Goal: Obtain resource: Obtain resource

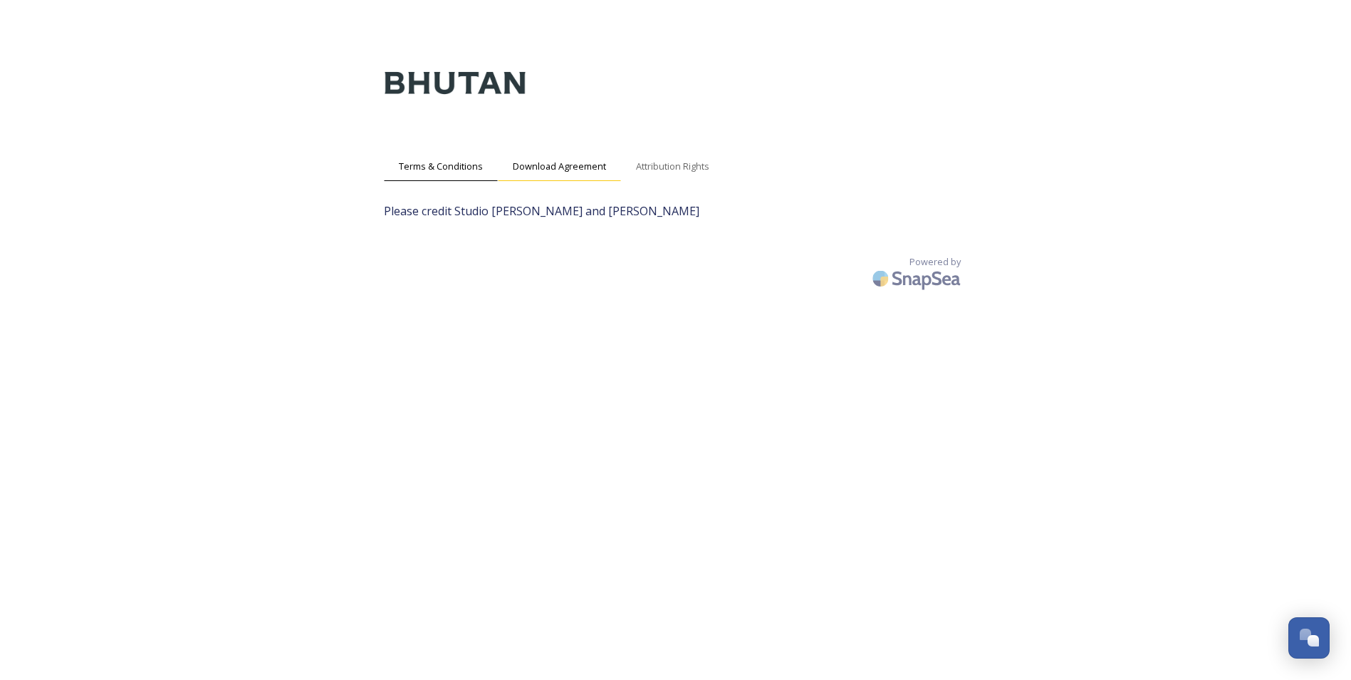
click at [612, 152] on div "Download Agreement" at bounding box center [559, 166] width 123 height 29
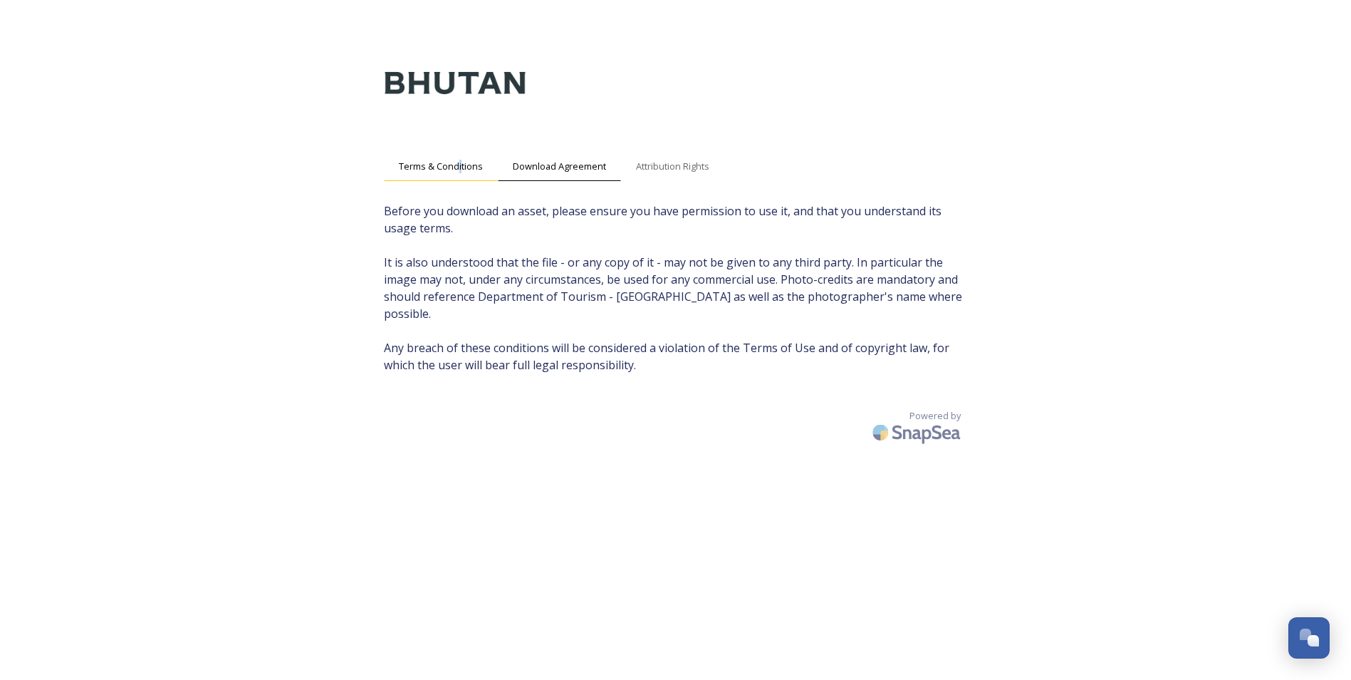
click at [457, 152] on div "Terms & Conditions Download Agreement Attribution Rights Before you download an…" at bounding box center [676, 368] width 613 height 680
drag, startPoint x: 457, startPoint y: 152, endPoint x: 454, endPoint y: 162, distance: 10.9
click at [454, 162] on span "Terms & Conditions" at bounding box center [441, 167] width 84 height 14
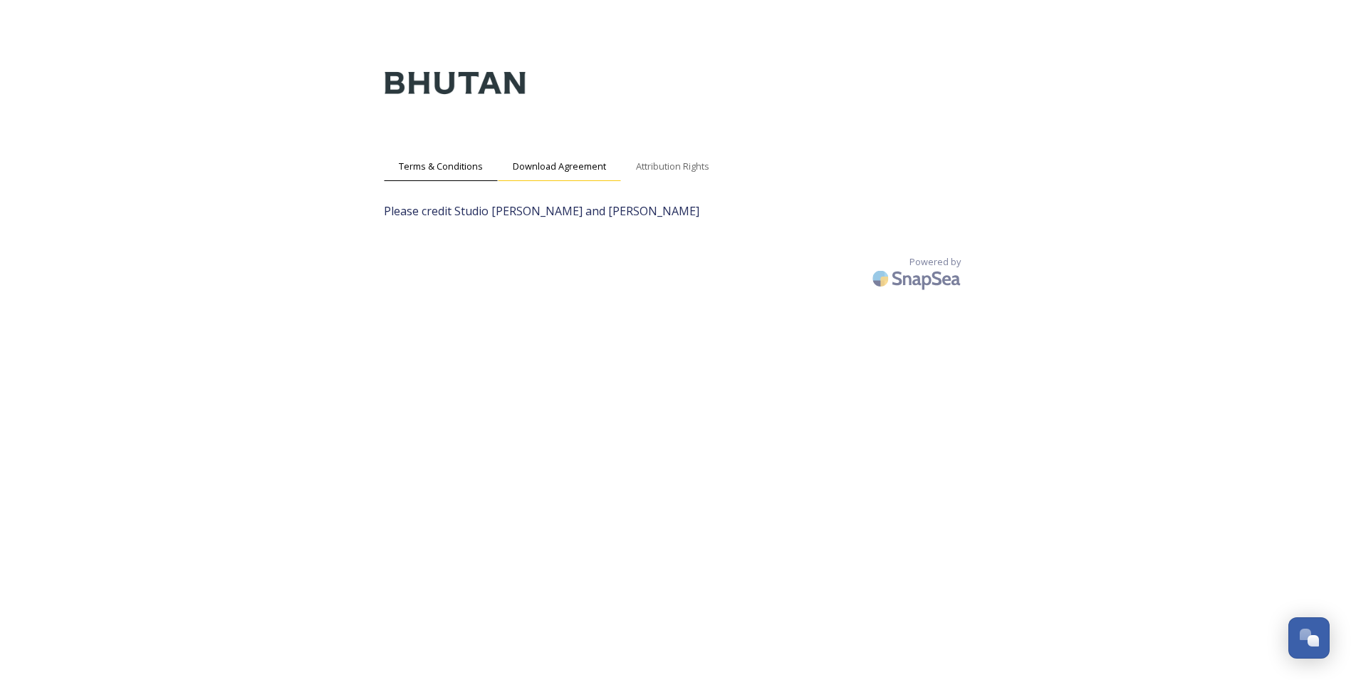
click at [546, 166] on span "Download Agreement" at bounding box center [559, 167] width 93 height 14
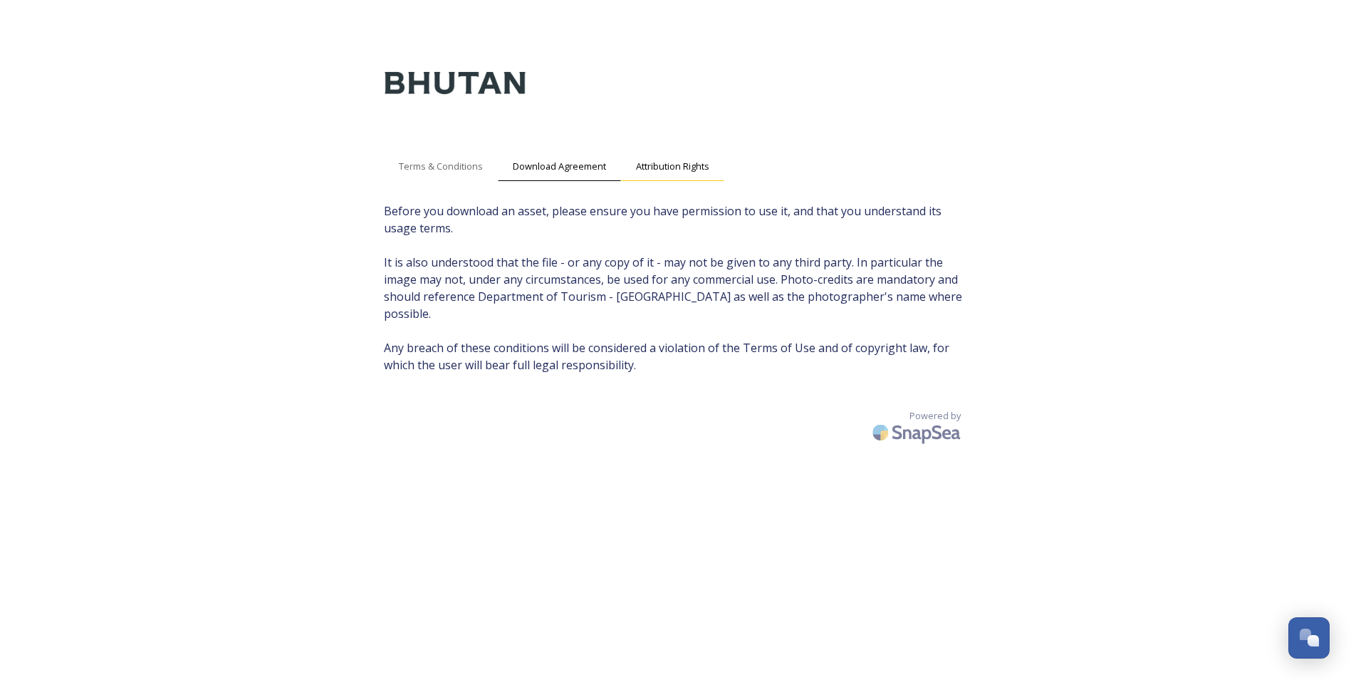
click at [698, 167] on span "Attribution Rights" at bounding box center [672, 167] width 73 height 14
click at [698, 166] on span "Attribution Rights" at bounding box center [672, 167] width 73 height 14
click at [578, 166] on span "Download Agreement" at bounding box center [559, 167] width 93 height 14
click at [633, 169] on div "Attribution Rights" at bounding box center [672, 166] width 103 height 29
click at [546, 163] on span "Download Agreement" at bounding box center [559, 167] width 93 height 14
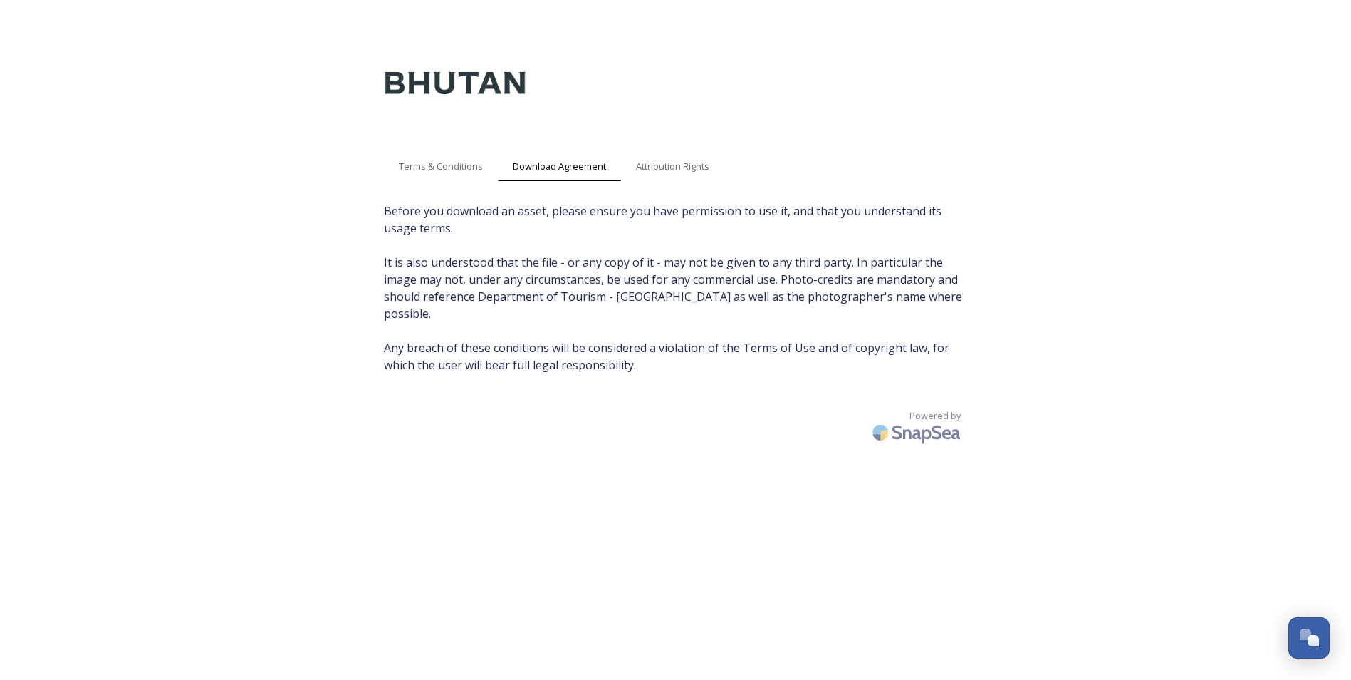
click at [717, 149] on div "Terms & Conditions Download Agreement Attribution Rights Before you download an…" at bounding box center [676, 368] width 613 height 680
click at [418, 162] on span "Terms & Conditions" at bounding box center [441, 167] width 84 height 14
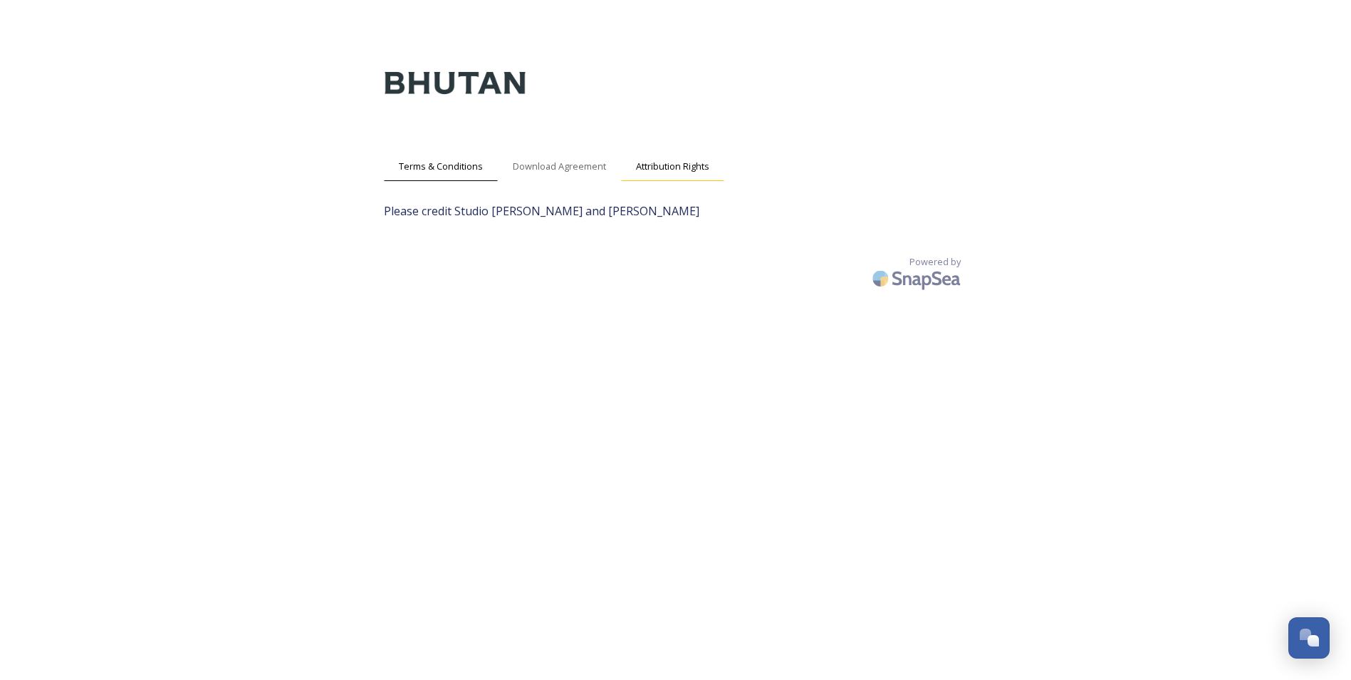
click at [657, 172] on span "Attribution Rights" at bounding box center [672, 167] width 73 height 14
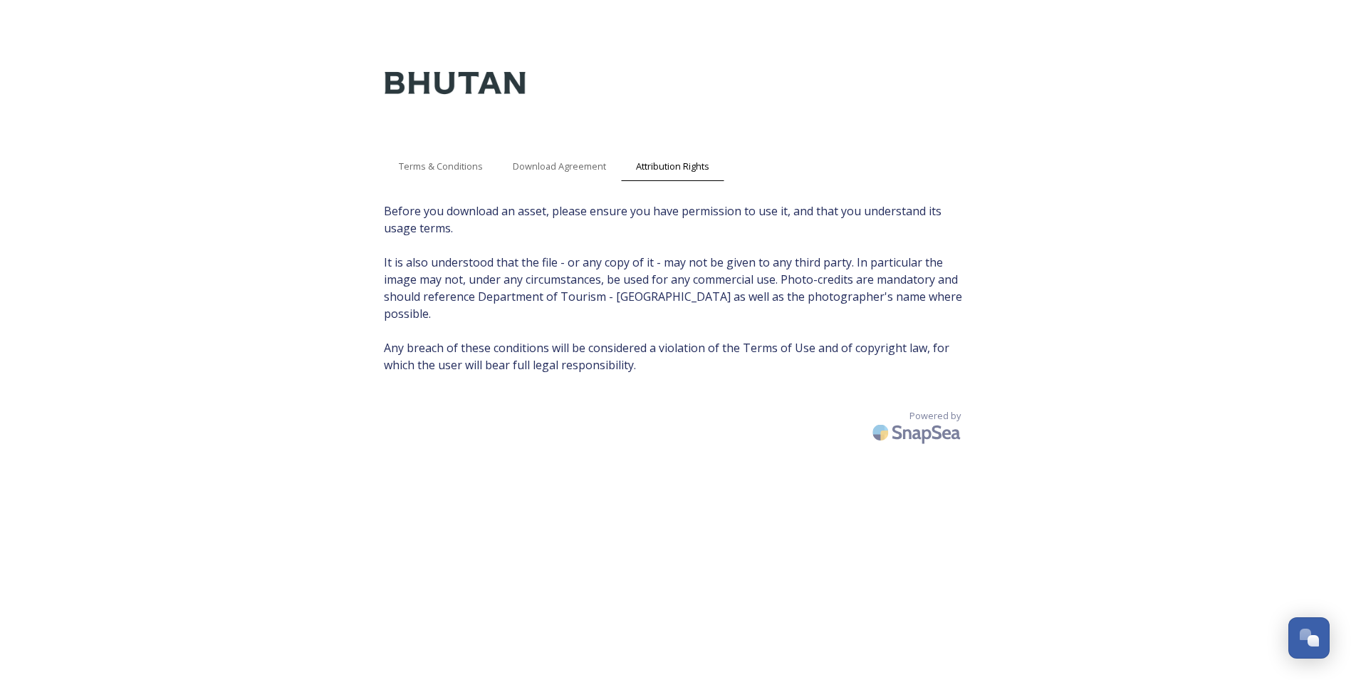
drag, startPoint x: 1240, startPoint y: 170, endPoint x: 1231, endPoint y: 170, distance: 8.5
click at [1233, 170] on div "Terms & Conditions Download Agreement Attribution Rights Before you download an…" at bounding box center [675, 354] width 1351 height 708
drag, startPoint x: 304, startPoint y: 174, endPoint x: 251, endPoint y: 159, distance: 54.8
click at [289, 0] on div "Terms & Conditions Download Agreement Attribution Rights Before you download an…" at bounding box center [675, 354] width 1351 height 708
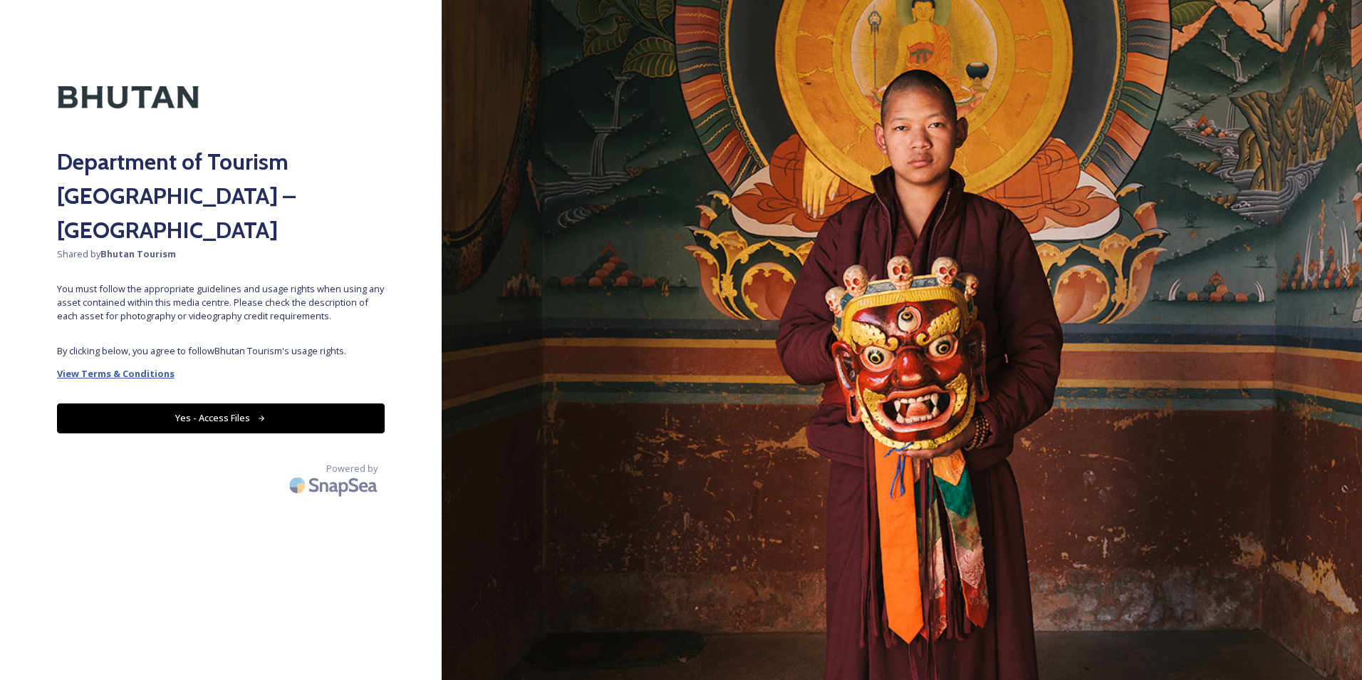
click at [151, 367] on strong "View Terms & Conditions" at bounding box center [116, 373] width 118 height 13
click at [190, 403] on button "Yes - Access Files" at bounding box center [221, 417] width 328 height 29
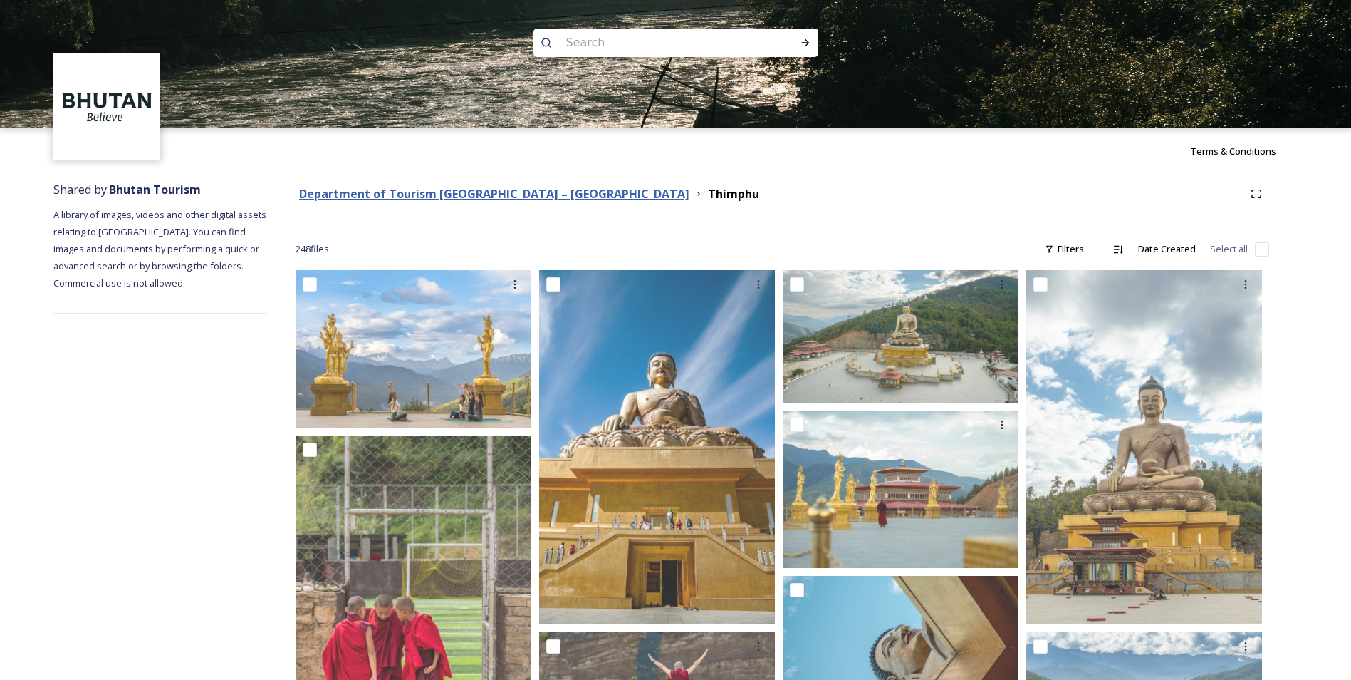
click at [518, 197] on strong "Department of Tourism [GEOGRAPHIC_DATA] – [GEOGRAPHIC_DATA]" at bounding box center [494, 194] width 390 height 16
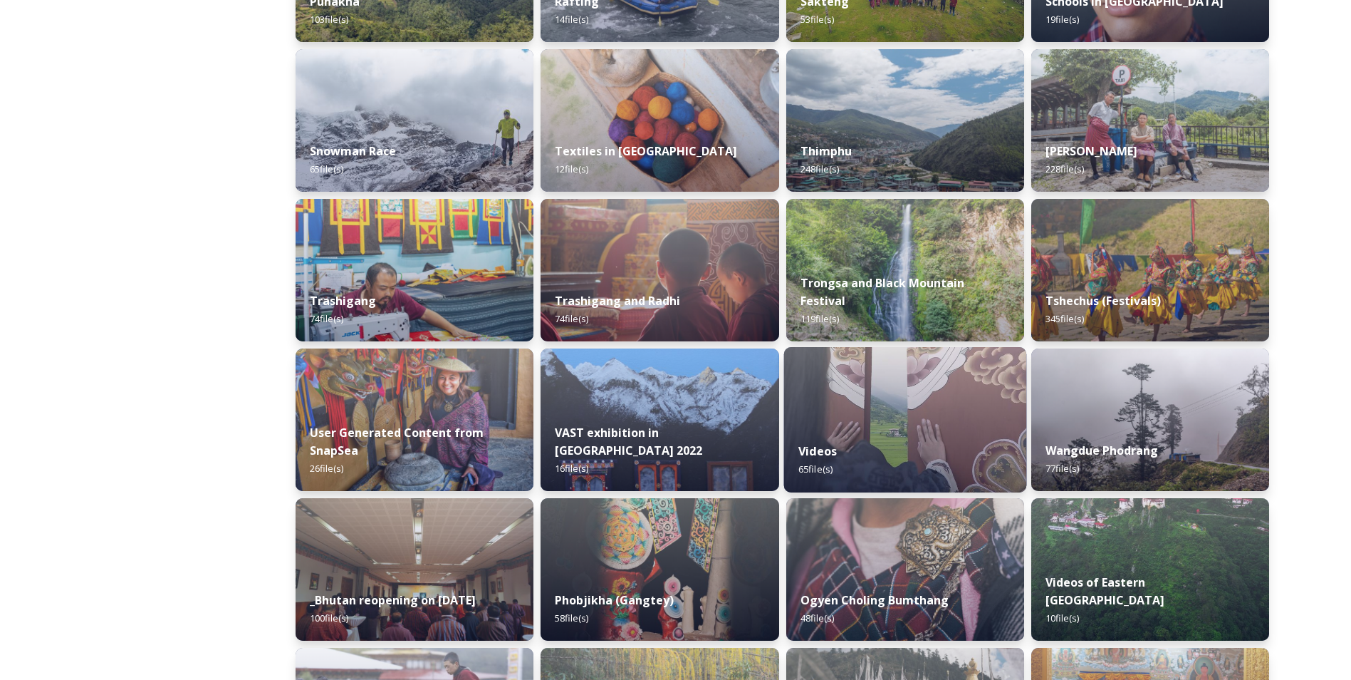
scroll to position [1230, 0]
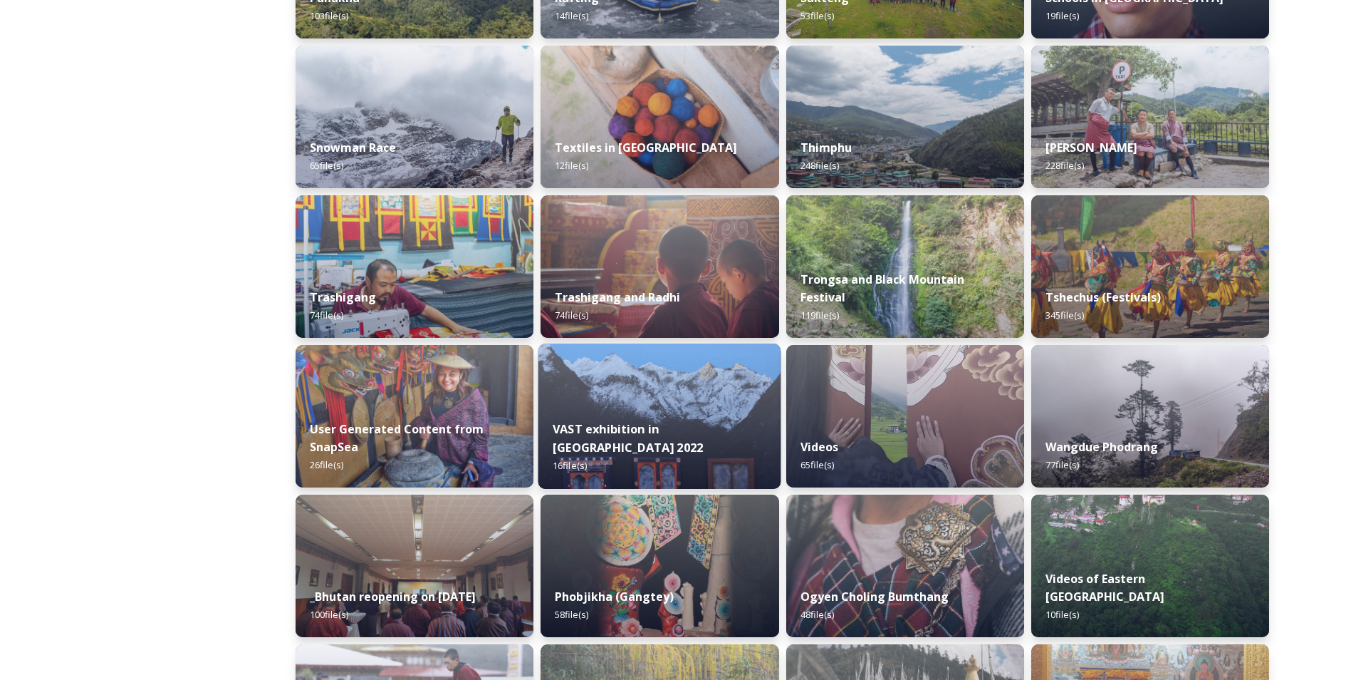
click at [711, 462] on div "VAST exhibition in [GEOGRAPHIC_DATA] 2022 16 file(s)" at bounding box center [660, 447] width 243 height 83
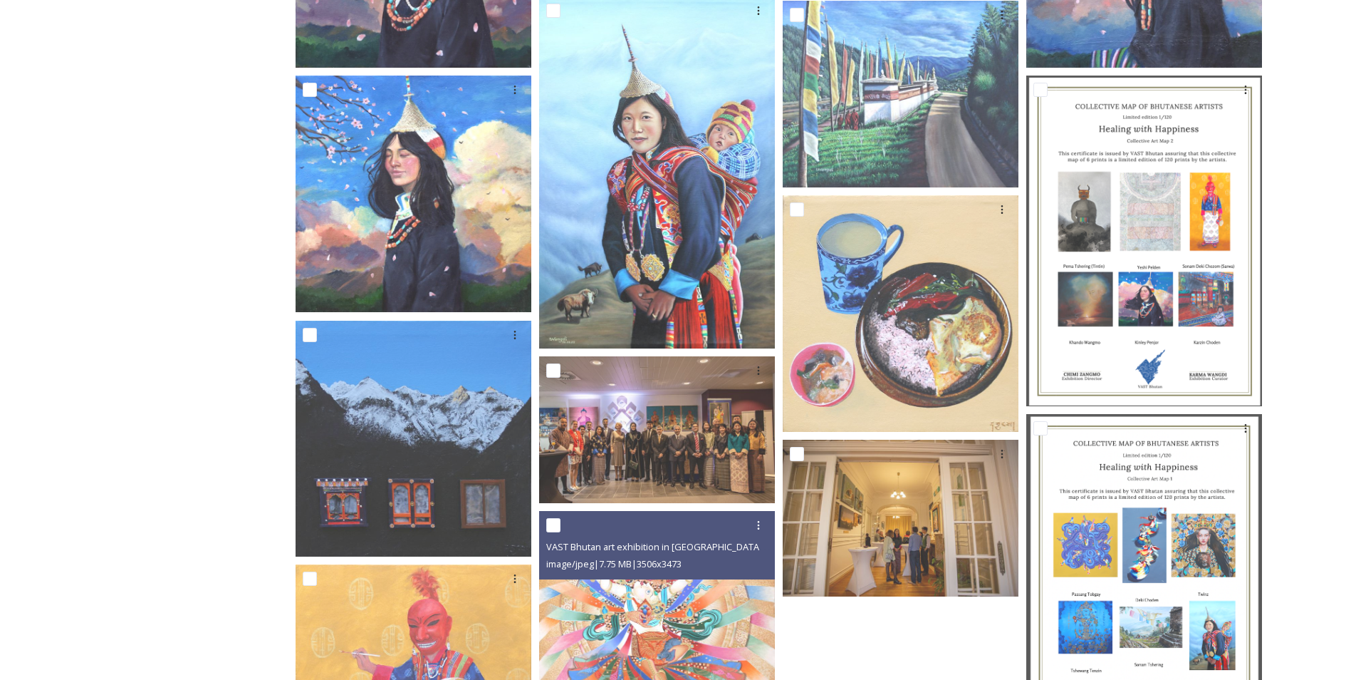
scroll to position [776, 0]
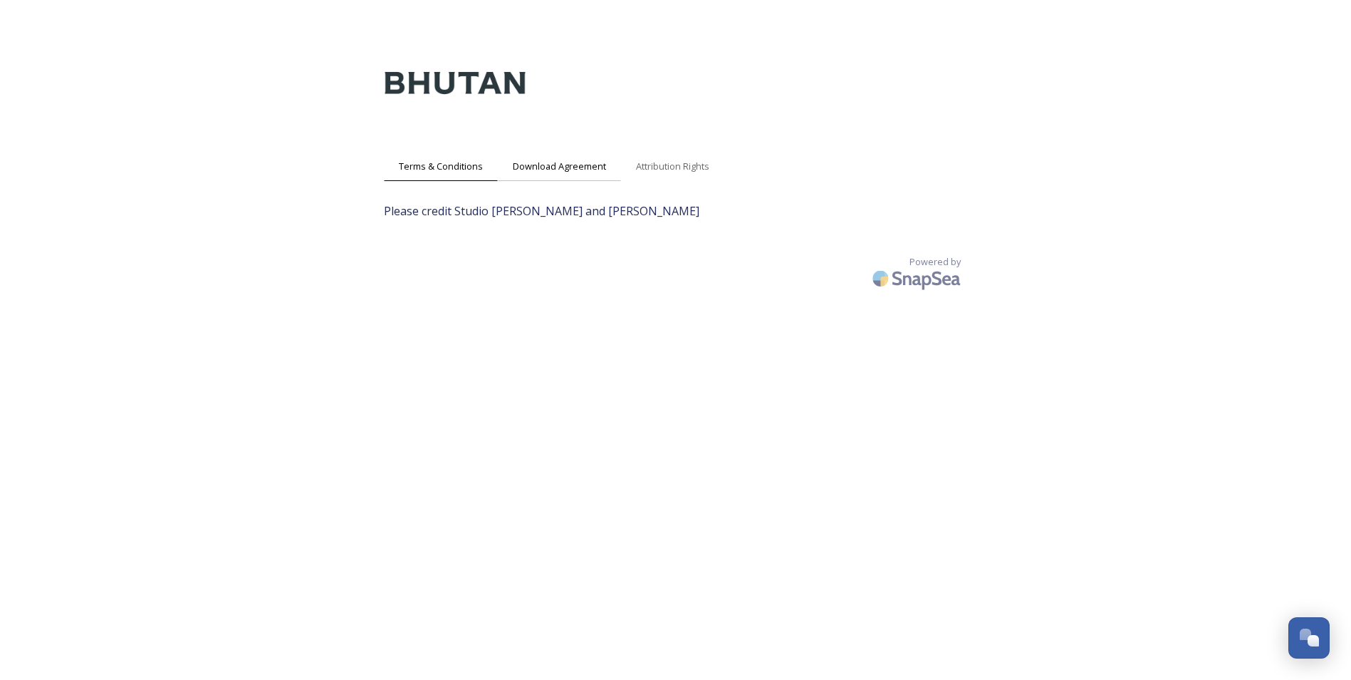
click at [567, 170] on span "Download Agreement" at bounding box center [559, 167] width 93 height 14
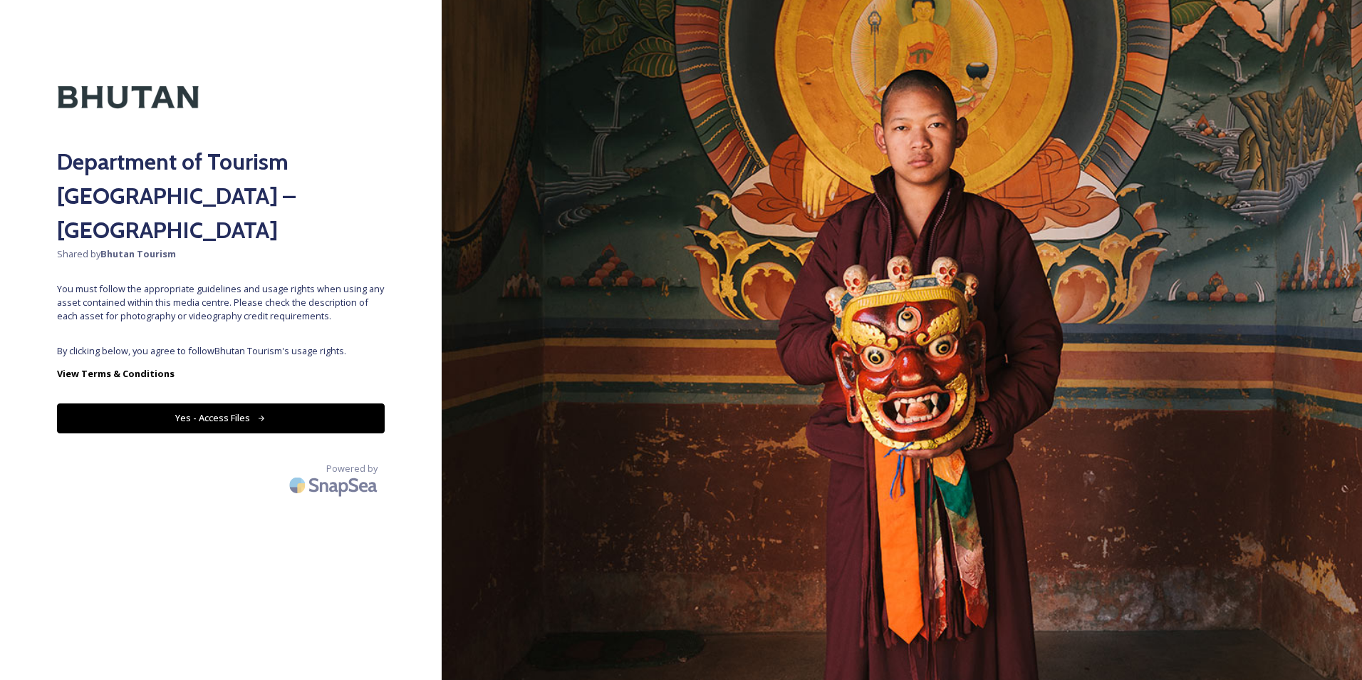
click at [195, 403] on button "Yes - Access Files" at bounding box center [221, 417] width 328 height 29
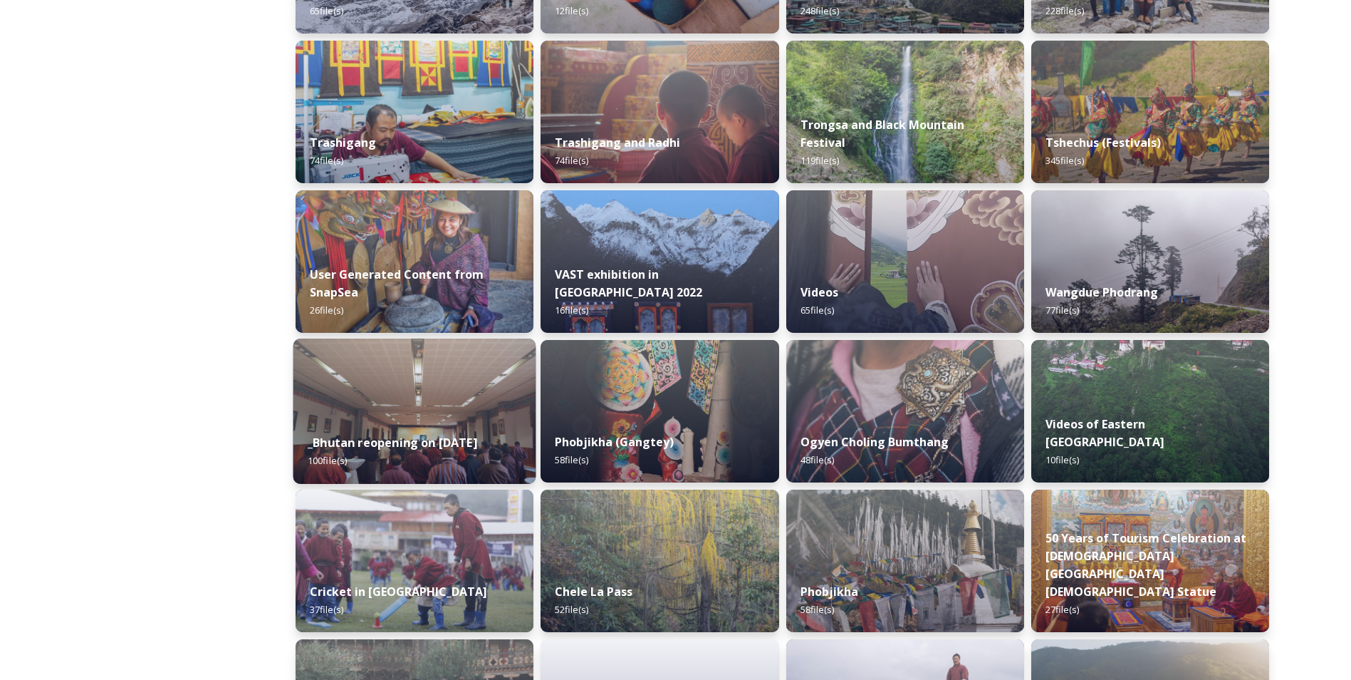
scroll to position [1372, 0]
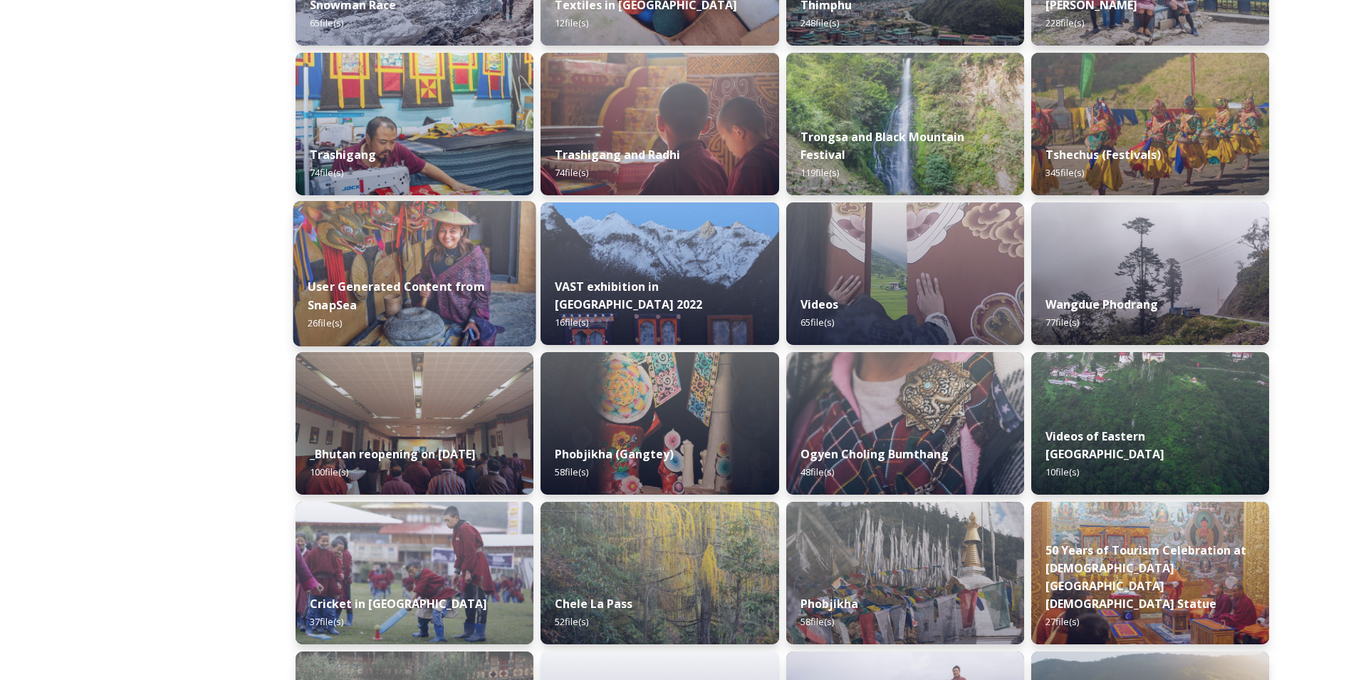
click at [413, 298] on div "User Generated Content from SnapSea 26 file(s)" at bounding box center [414, 305] width 243 height 83
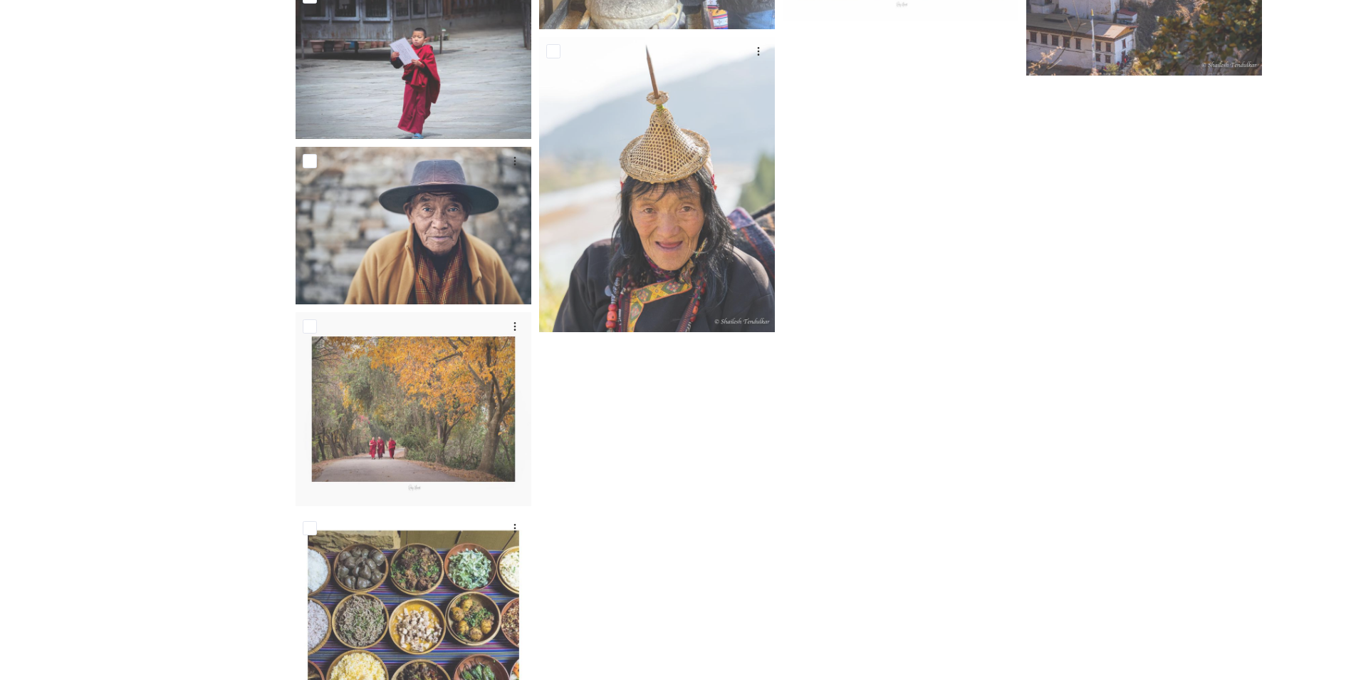
drag, startPoint x: 804, startPoint y: 442, endPoint x: 796, endPoint y: 445, distance: 9.0
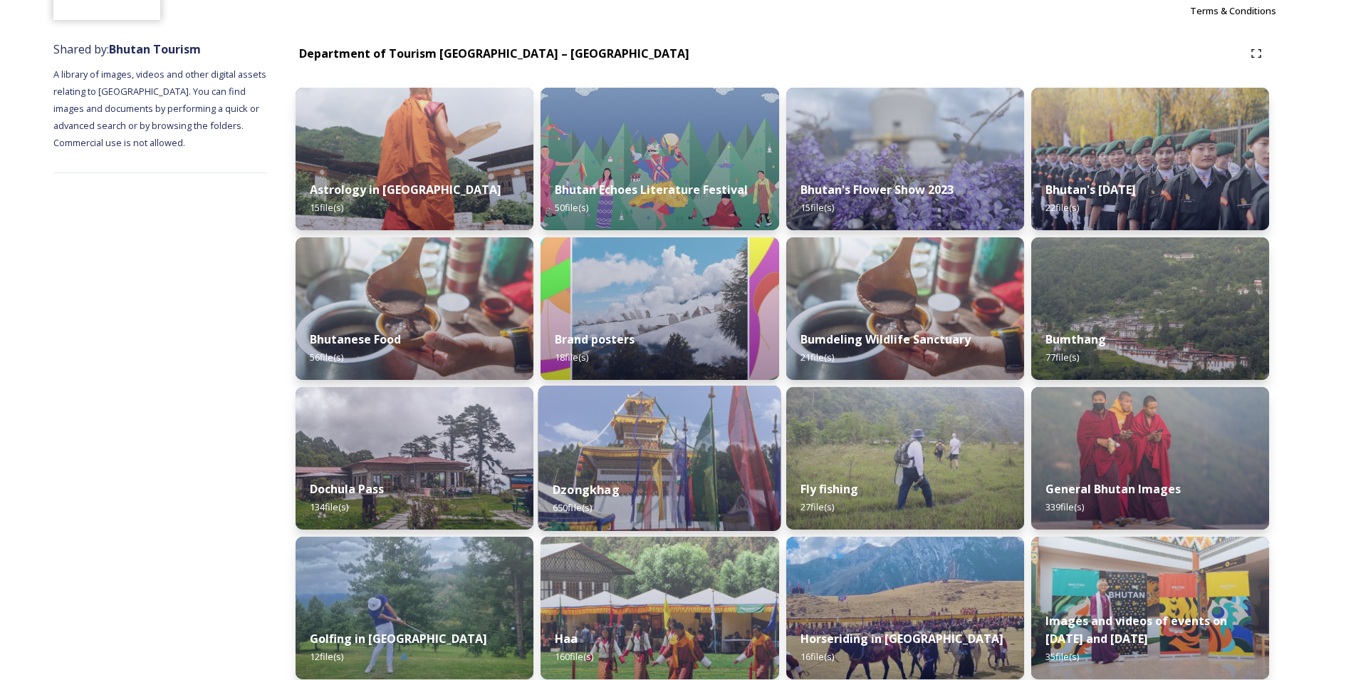
scroll to position [142, 0]
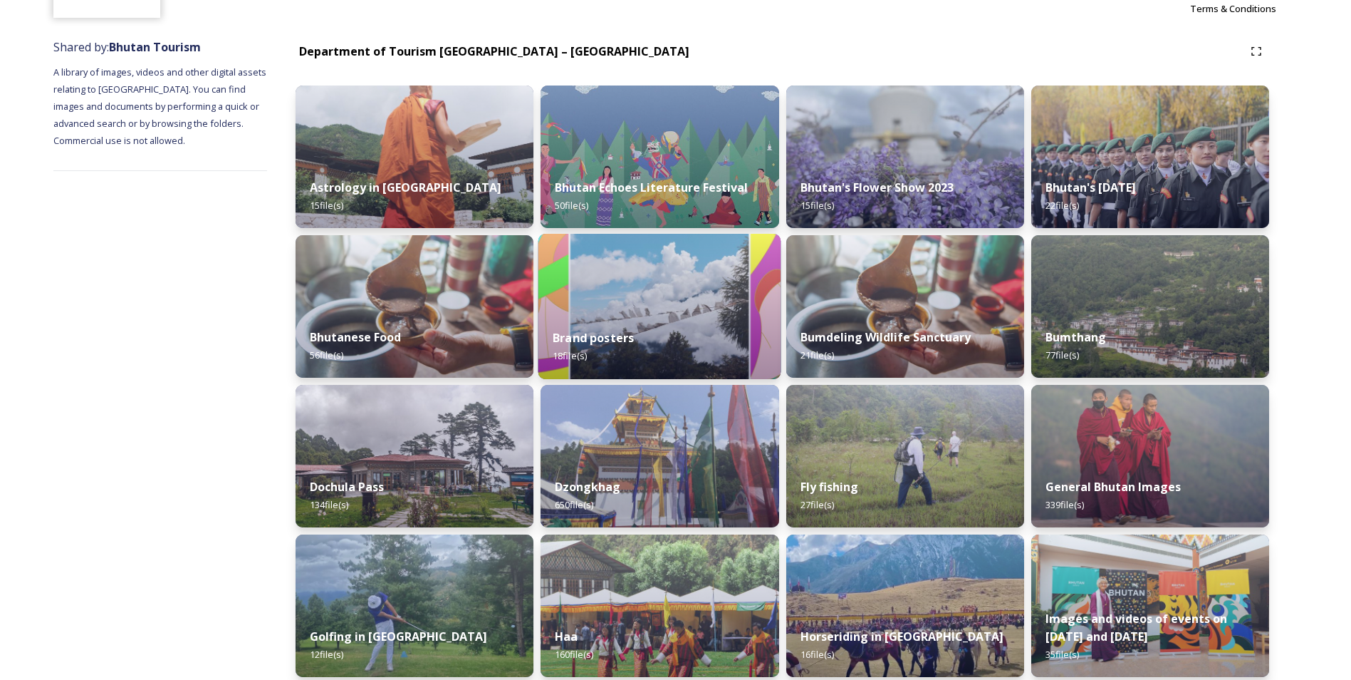
click at [626, 351] on div "Brand posters 18 file(s)" at bounding box center [660, 346] width 243 height 65
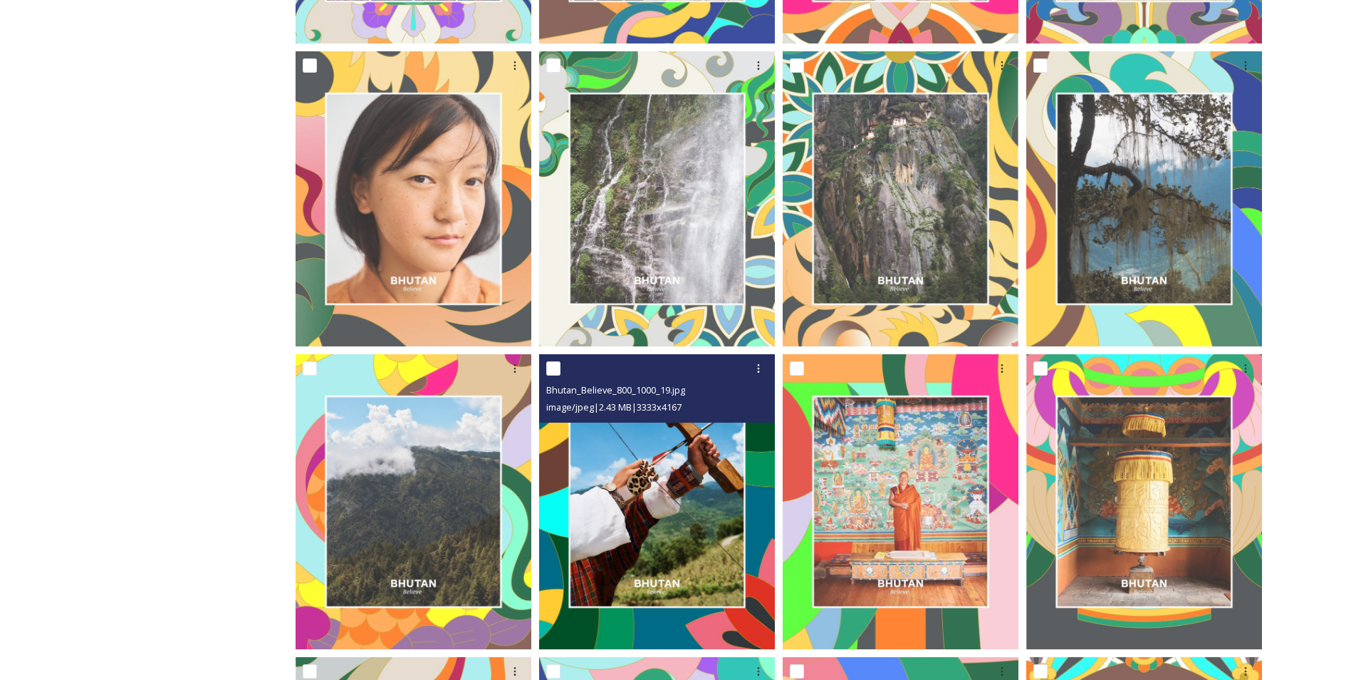
scroll to position [570, 0]
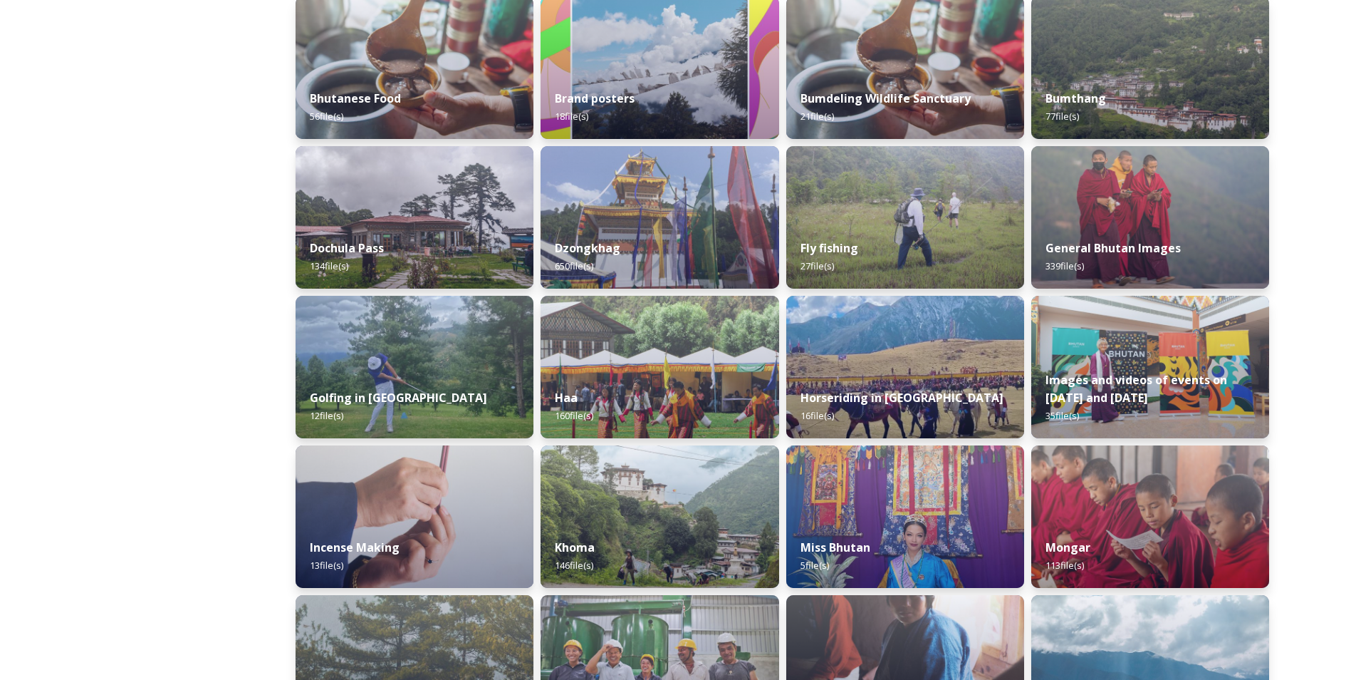
scroll to position [427, 0]
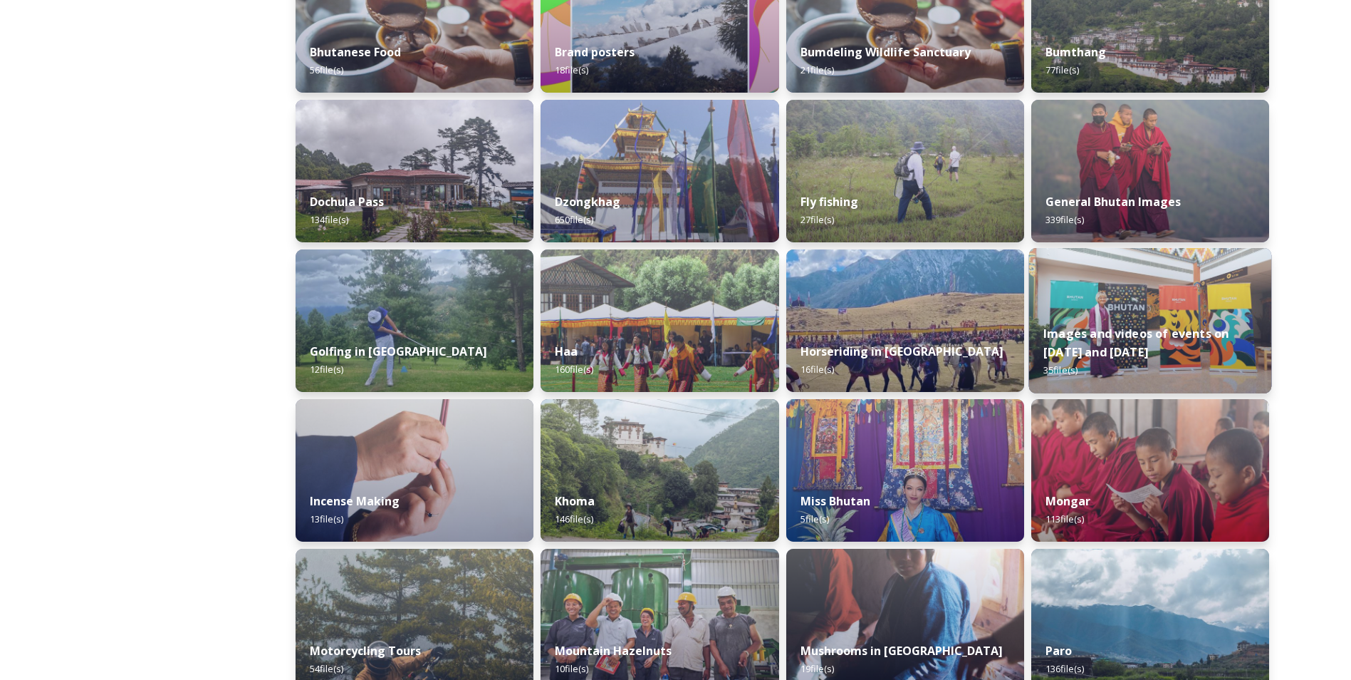
click at [1212, 344] on div "Images and videos of events on Sept 22 and 23 35 file(s)" at bounding box center [1150, 352] width 243 height 83
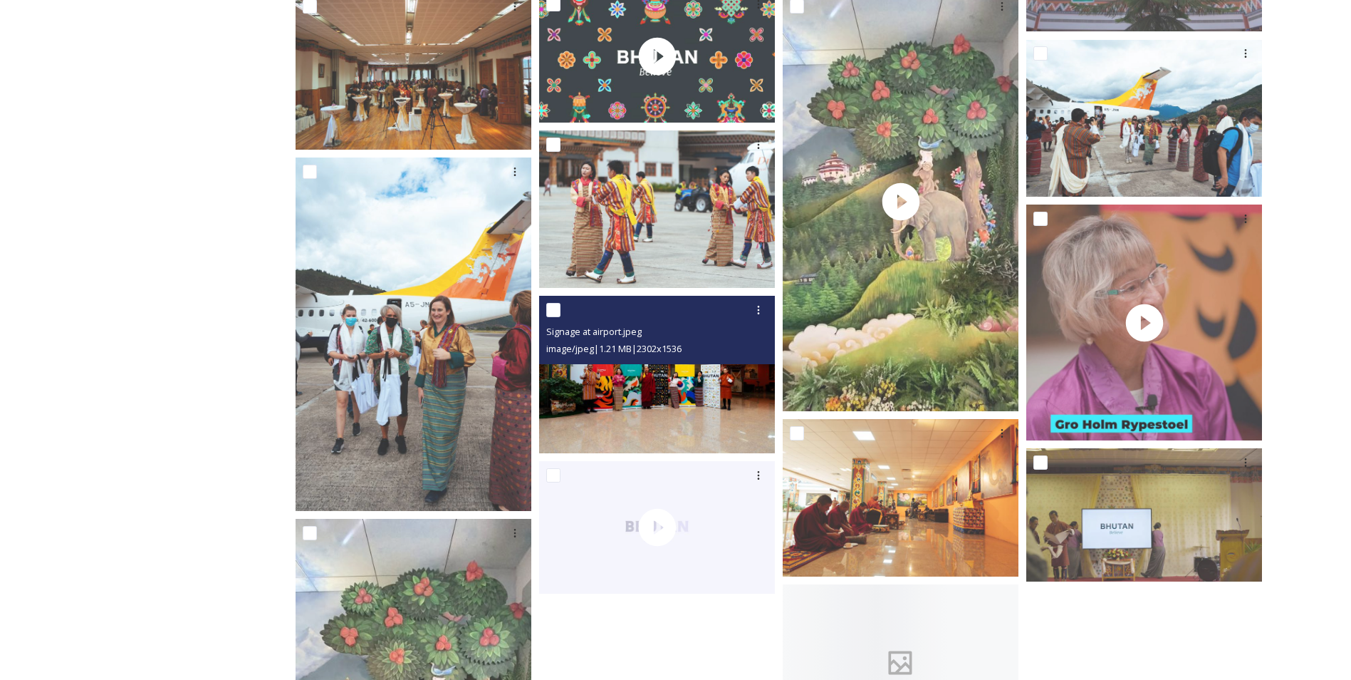
scroll to position [1211, 0]
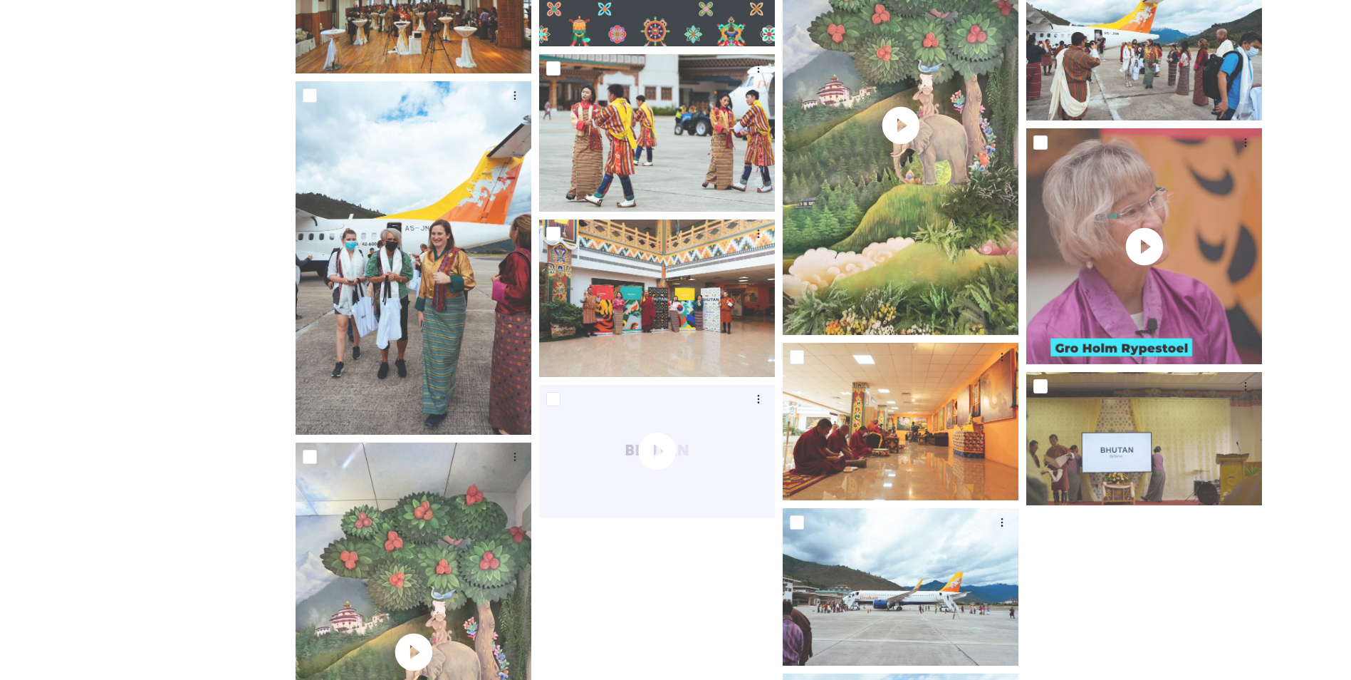
drag, startPoint x: 784, startPoint y: 453, endPoint x: 760, endPoint y: 452, distance: 23.6
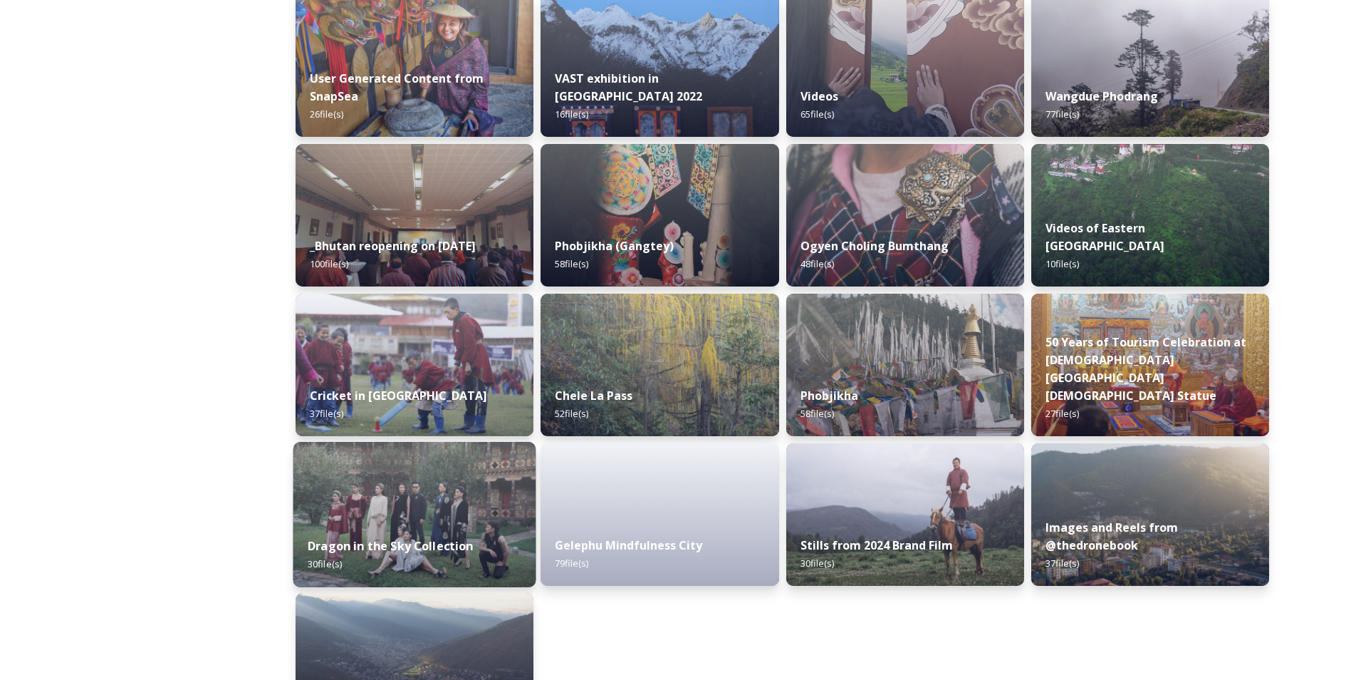
scroll to position [1586, 0]
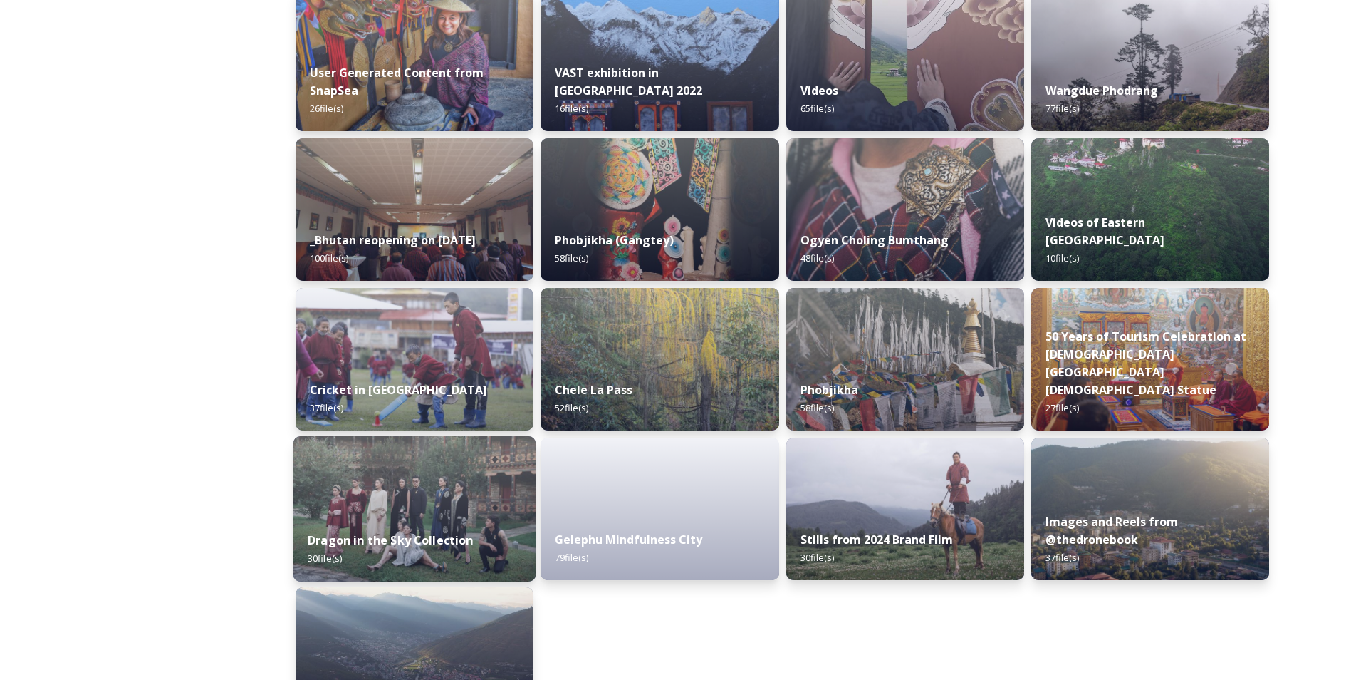
click at [421, 502] on img at bounding box center [414, 508] width 243 height 145
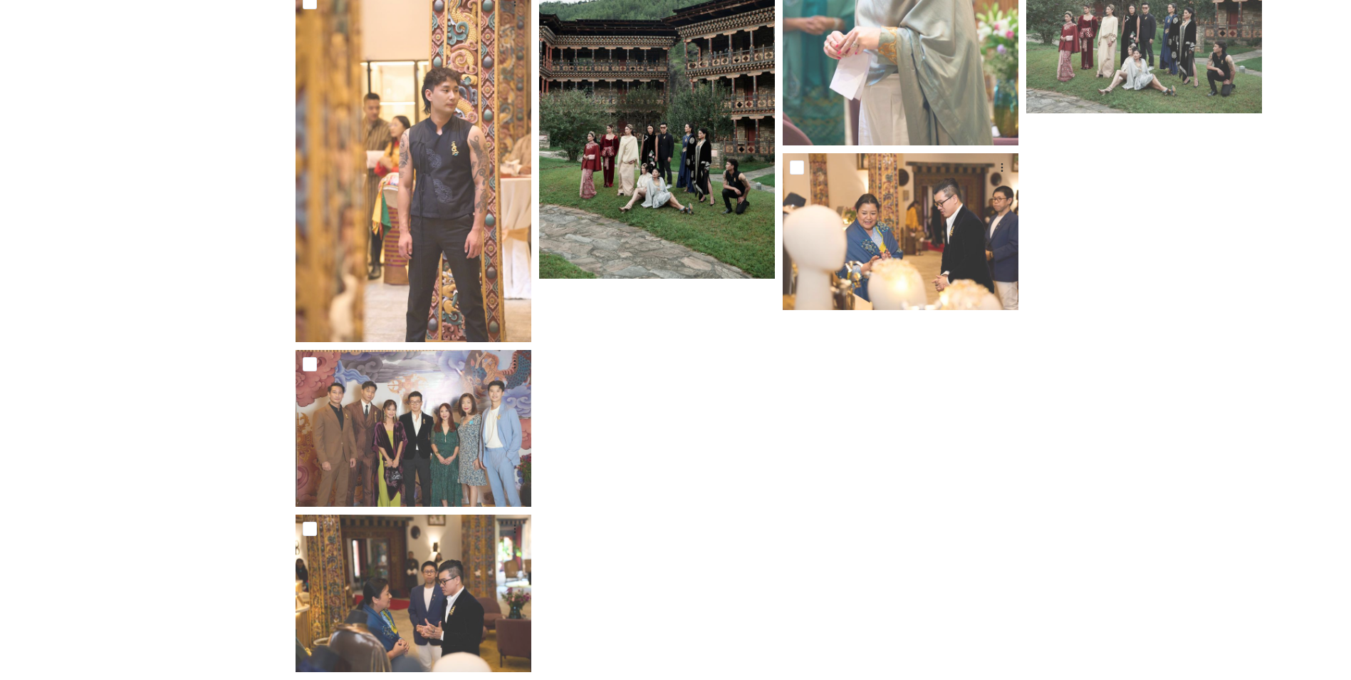
scroll to position [1917, 0]
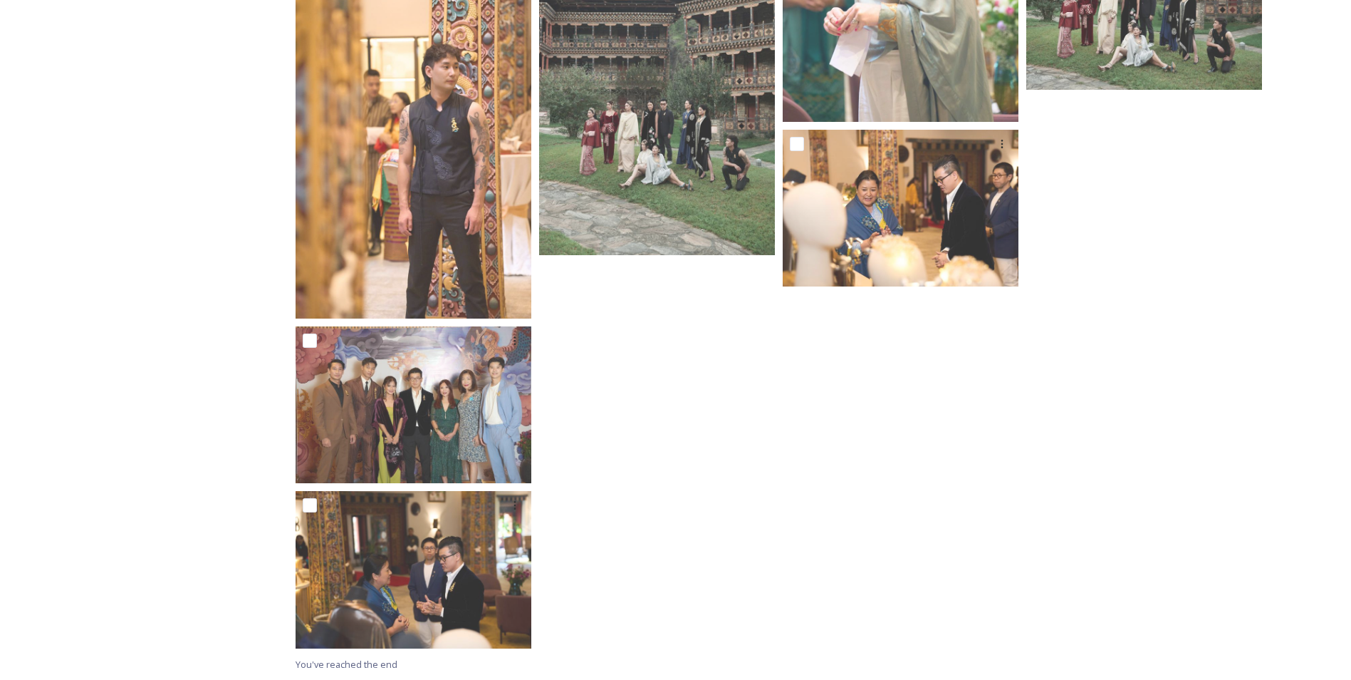
drag, startPoint x: 619, startPoint y: 380, endPoint x: 602, endPoint y: 387, distance: 18.3
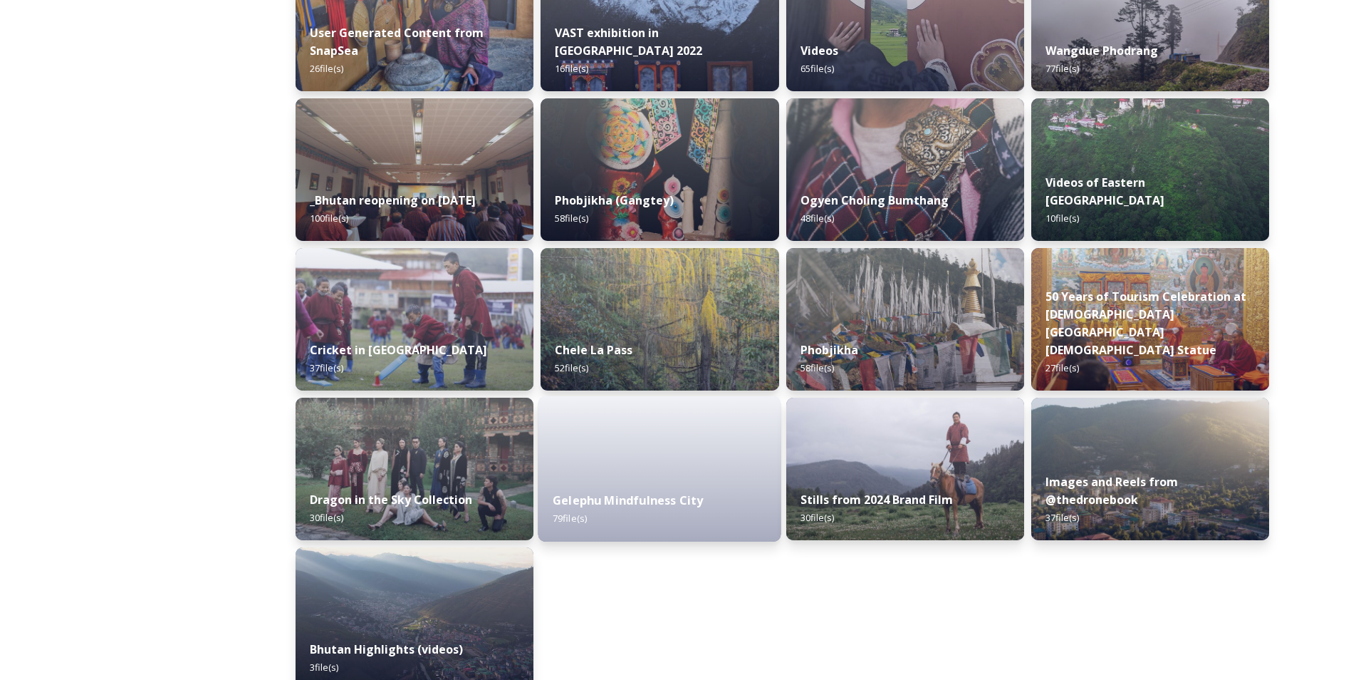
scroll to position [1638, 0]
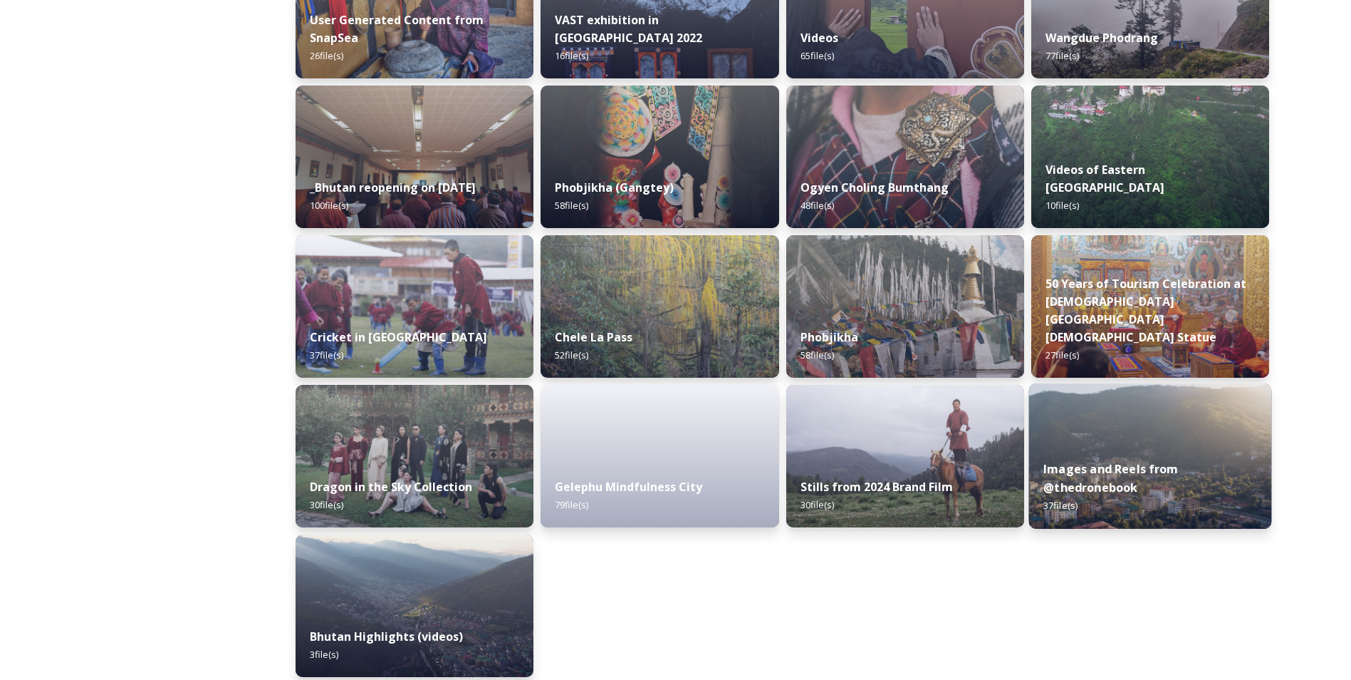
click at [1102, 483] on strong "Images and Reels from @thedronebook" at bounding box center [1111, 478] width 135 height 34
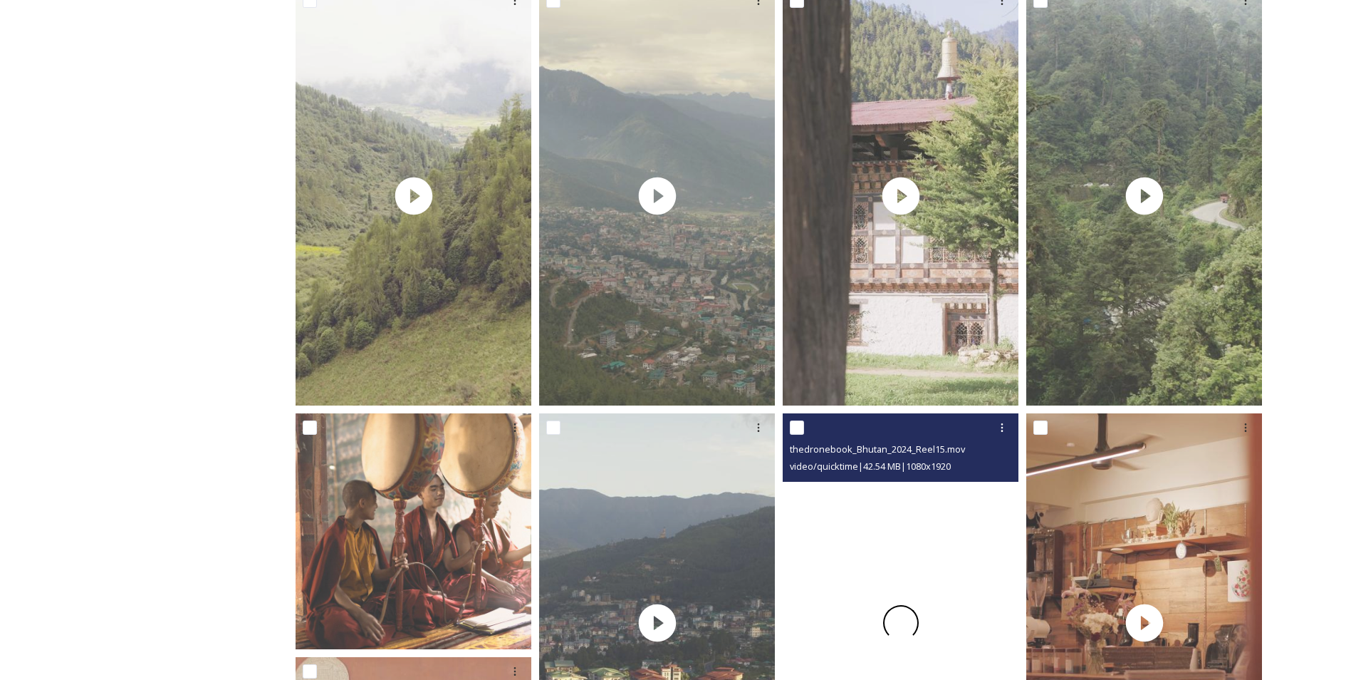
scroll to position [712, 0]
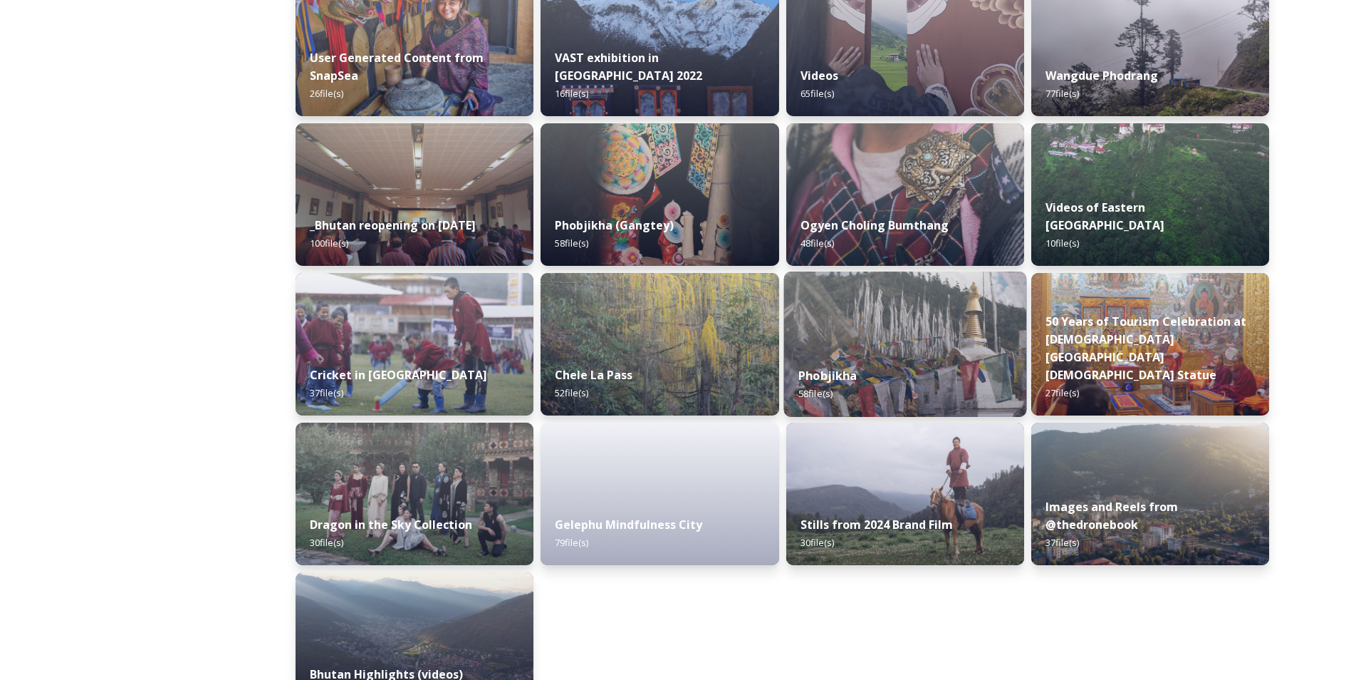
scroll to position [1638, 0]
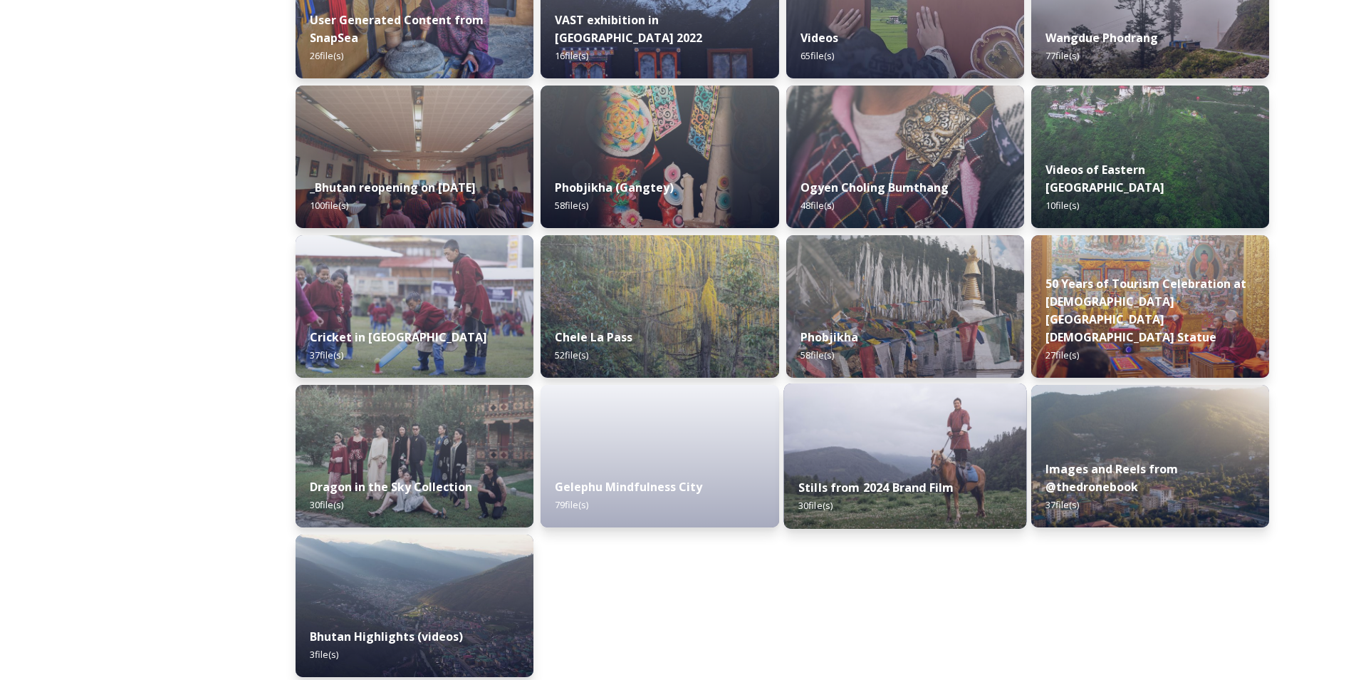
click at [901, 464] on img at bounding box center [905, 455] width 243 height 145
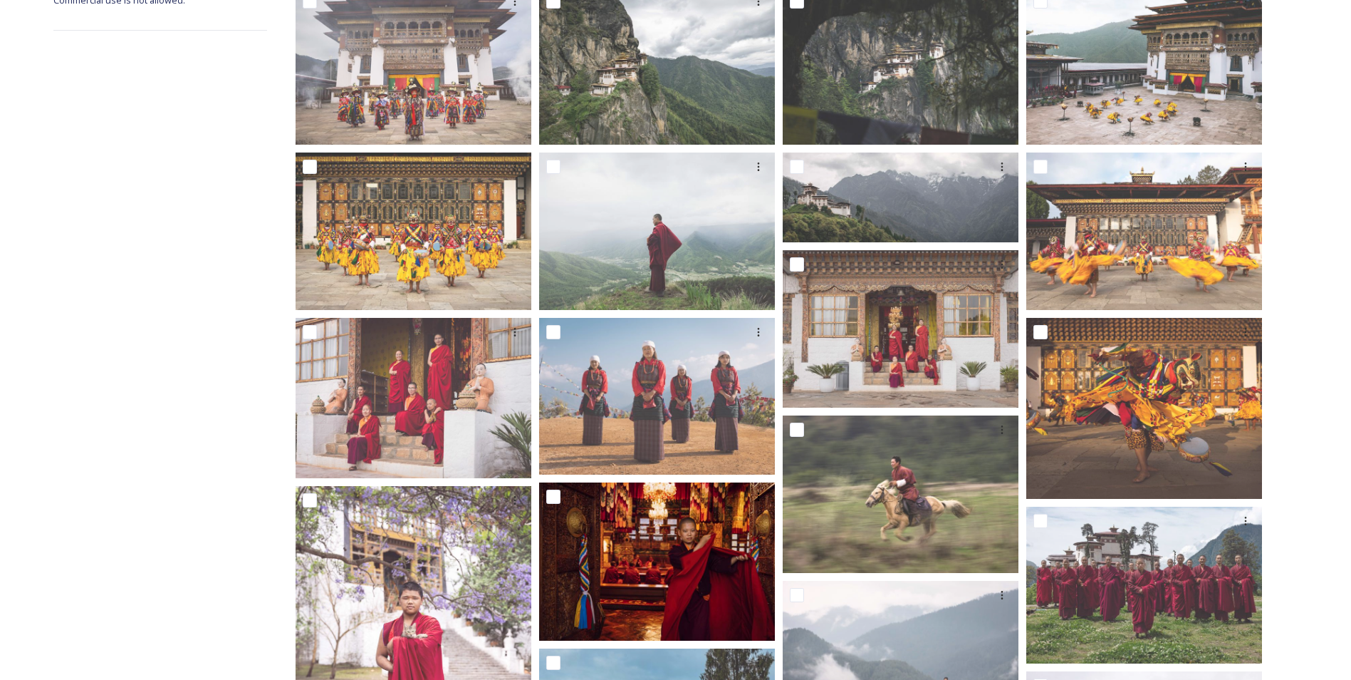
scroll to position [280, 0]
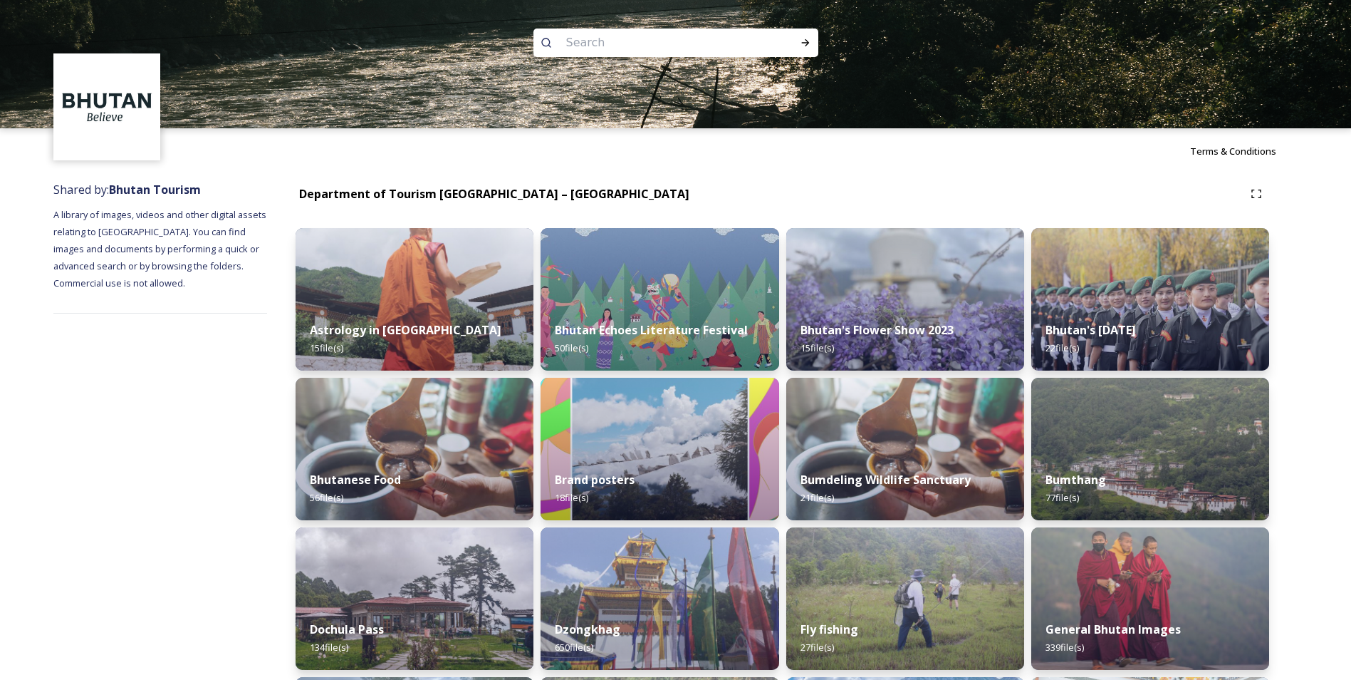
click at [378, 185] on div "Department of Tourism [GEOGRAPHIC_DATA] – [GEOGRAPHIC_DATA]" at bounding box center [494, 194] width 390 height 18
click at [388, 196] on strong "Department of Tourism [GEOGRAPHIC_DATA] – [GEOGRAPHIC_DATA]" at bounding box center [494, 194] width 390 height 16
click at [417, 204] on div "Department of Tourism [GEOGRAPHIC_DATA] – [GEOGRAPHIC_DATA]" at bounding box center [783, 194] width 974 height 26
click at [419, 196] on strong "Department of Tourism [GEOGRAPHIC_DATA] – [GEOGRAPHIC_DATA]" at bounding box center [494, 194] width 390 height 16
click at [357, 187] on strong "Department of Tourism [GEOGRAPHIC_DATA] – [GEOGRAPHIC_DATA]" at bounding box center [494, 194] width 390 height 16
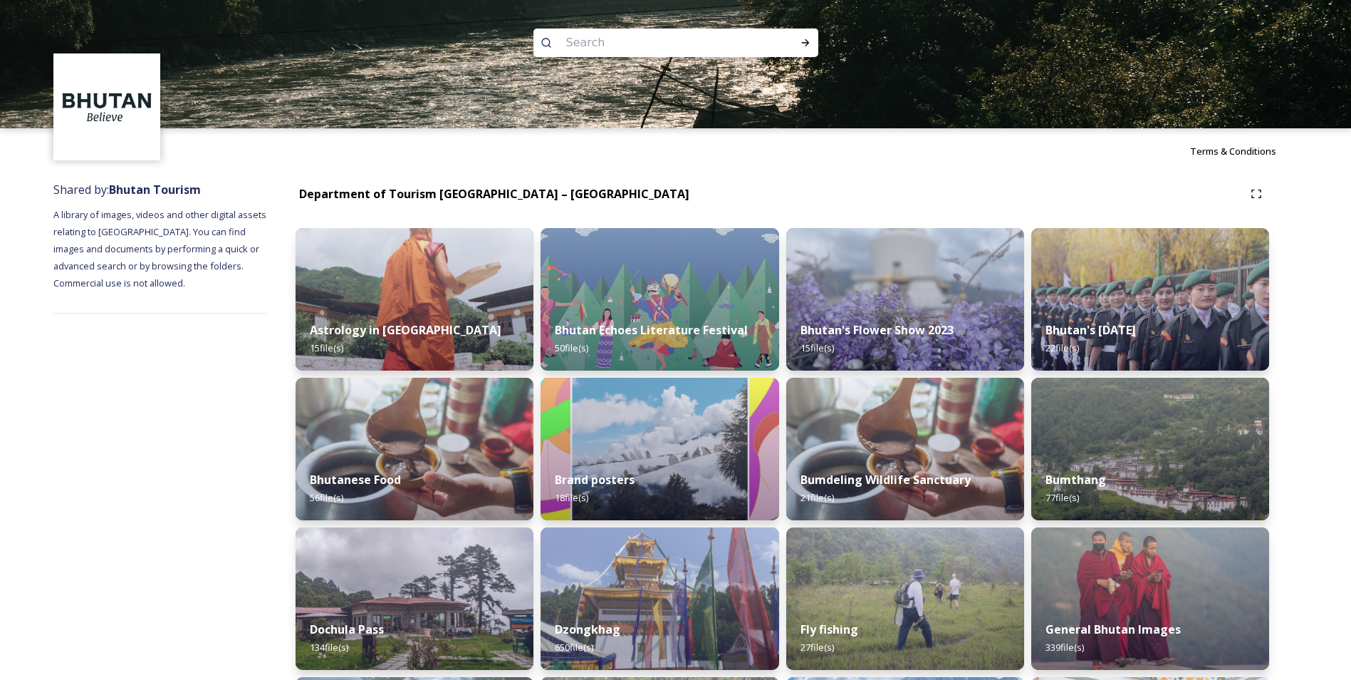
click at [371, 182] on div "Department of Tourism [GEOGRAPHIC_DATA] – [GEOGRAPHIC_DATA]" at bounding box center [783, 194] width 974 height 26
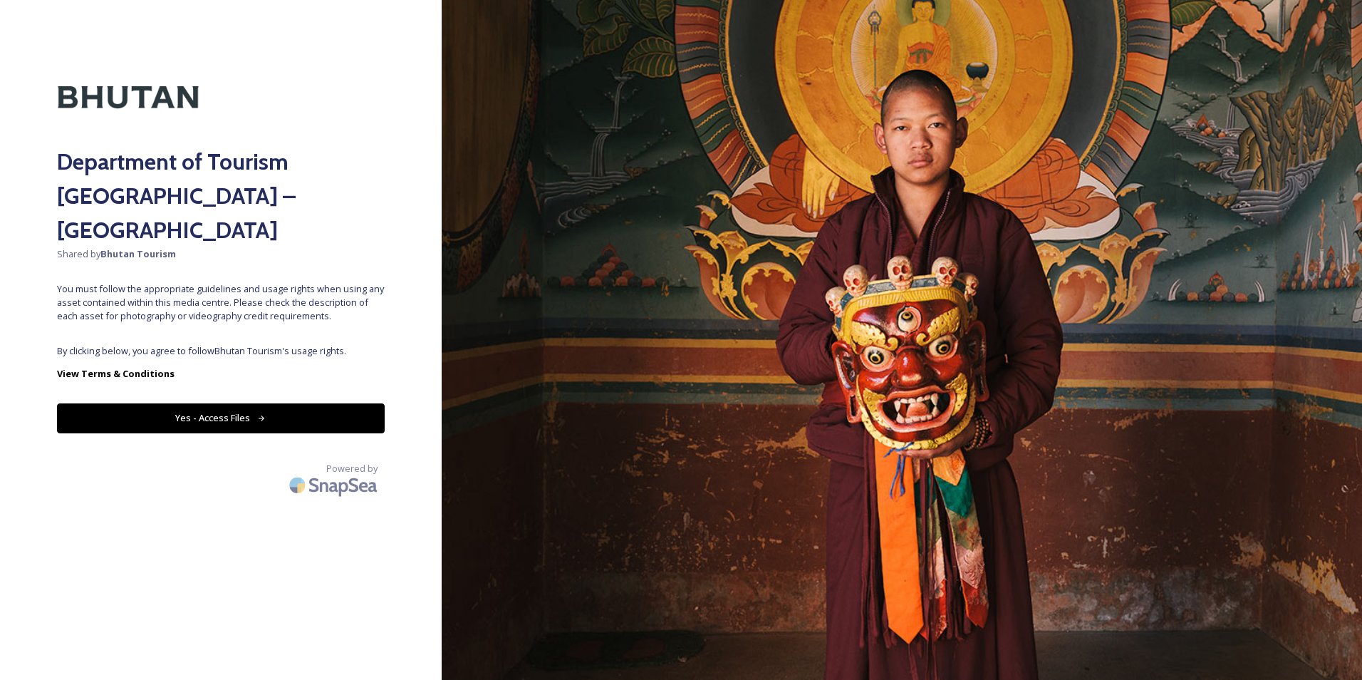
click at [291, 403] on button "Yes - Access Files" at bounding box center [221, 417] width 328 height 29
